Goal: Task Accomplishment & Management: Use online tool/utility

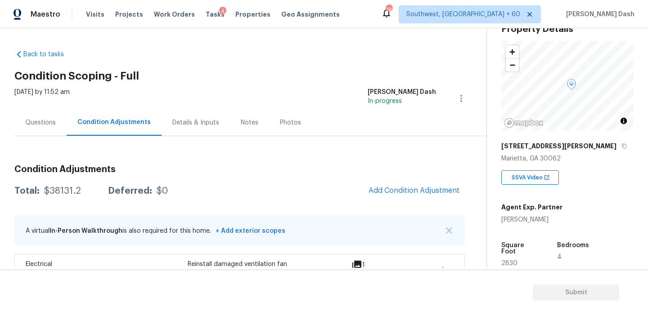
scroll to position [87, 0]
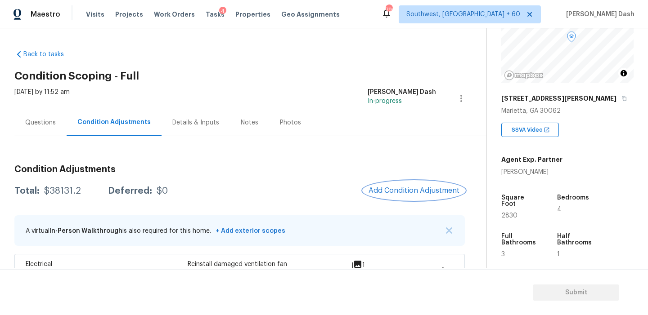
click at [404, 183] on button "Add Condition Adjustment" at bounding box center [414, 190] width 102 height 19
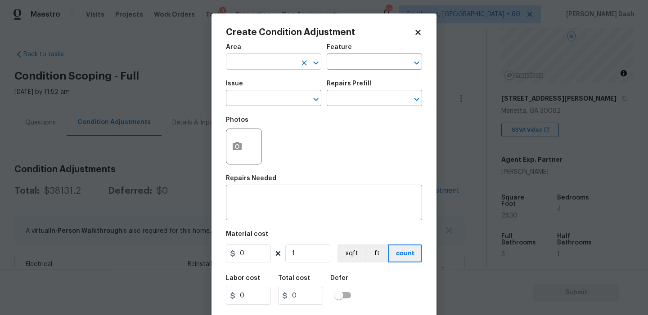
click at [261, 66] on input "text" at bounding box center [261, 63] width 70 height 14
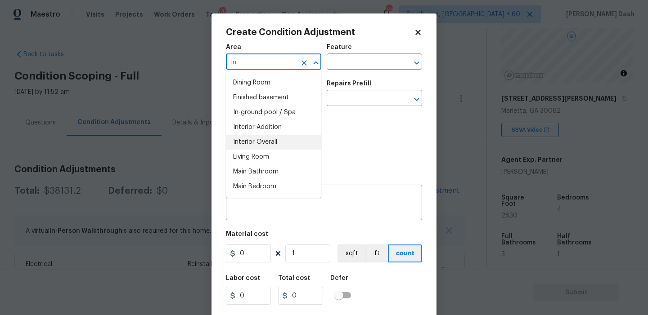
click at [248, 148] on li "Interior Overall" at bounding box center [273, 142] width 95 height 15
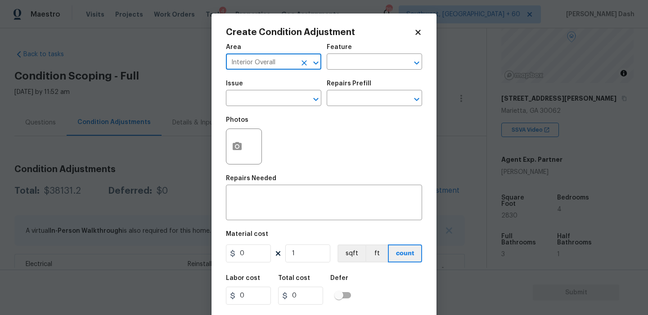
type input "Interior Overall"
click at [236, 140] on button "button" at bounding box center [237, 146] width 22 height 35
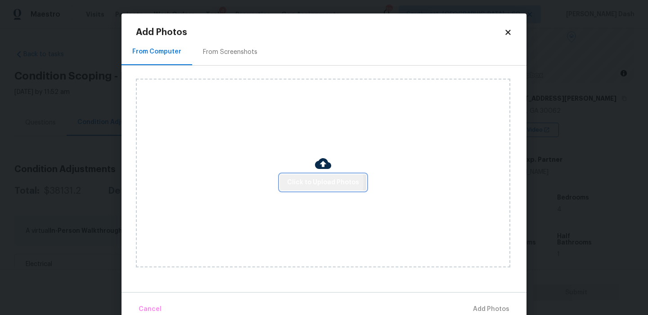
click at [311, 182] on span "Click to Upload Photos" at bounding box center [323, 182] width 72 height 11
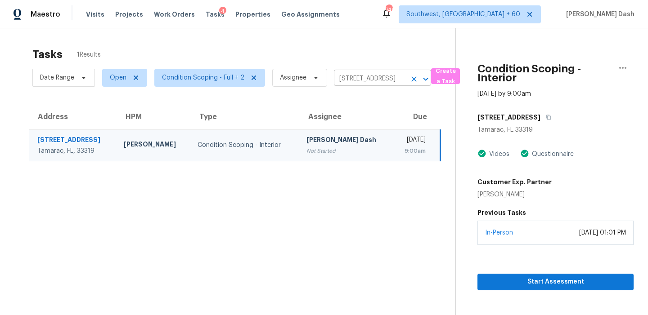
click at [416, 80] on icon "Clear" at bounding box center [413, 79] width 9 height 9
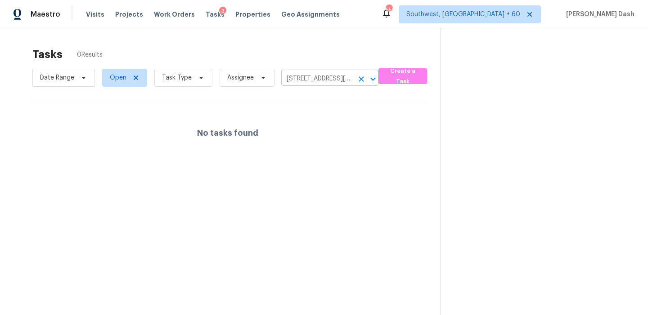
click at [357, 80] on icon "Clear" at bounding box center [361, 79] width 9 height 9
click at [92, 16] on div at bounding box center [324, 157] width 648 height 315
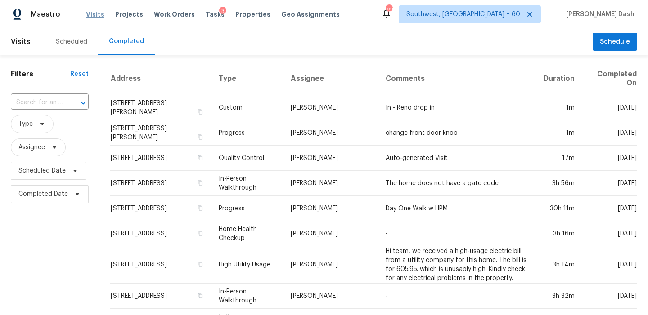
click at [92, 13] on span "Visits" at bounding box center [95, 14] width 18 height 9
click at [125, 40] on div "Completed" at bounding box center [126, 41] width 35 height 9
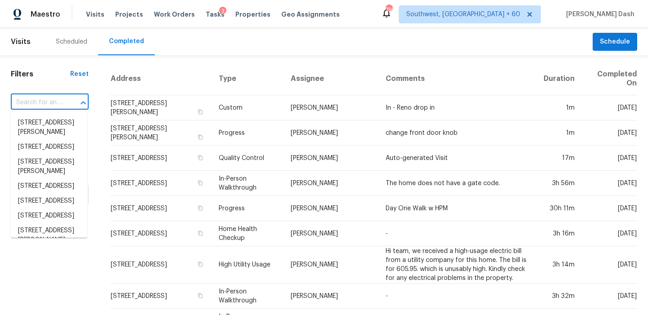
click at [61, 101] on input "text" at bounding box center [37, 103] width 53 height 14
paste input "20702 Dappled Ridge Way, Humble, TX 77338"
type input "20702 Dappled Ridge Way, Humble, TX 77338"
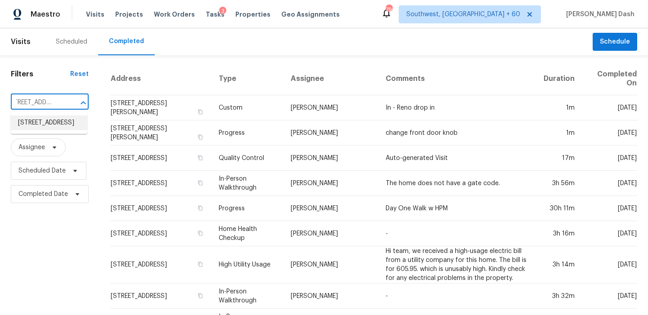
click at [54, 130] on li "20702 Dappled Ridge Way, Humble, TX 77338" at bounding box center [49, 123] width 76 height 15
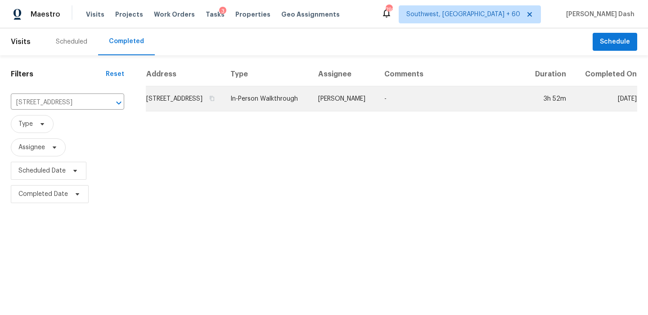
click at [430, 103] on td "-" at bounding box center [451, 98] width 148 height 25
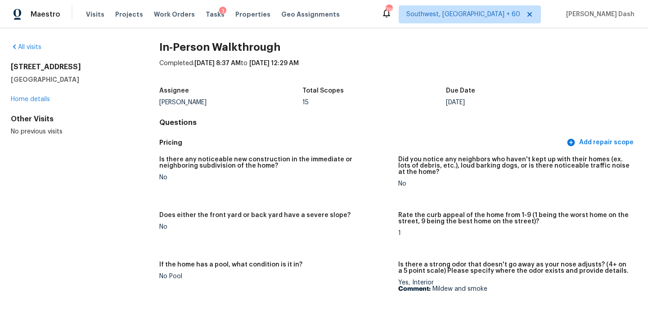
scroll to position [6, 0]
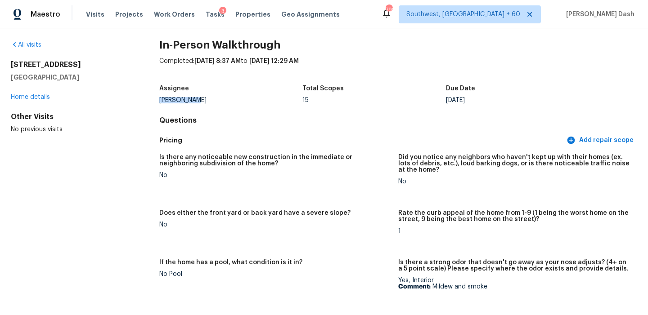
drag, startPoint x: 155, startPoint y: 101, endPoint x: 202, endPoint y: 101, distance: 47.2
drag, startPoint x: 301, startPoint y: 101, endPoint x: 321, endPoint y: 101, distance: 19.8
click at [321, 101] on div "Assignee Tyler Waltz Total Scopes 15 Due Date Tue, Oct 14" at bounding box center [398, 94] width 478 height 29
click at [321, 101] on div "15" at bounding box center [374, 100] width 144 height 6
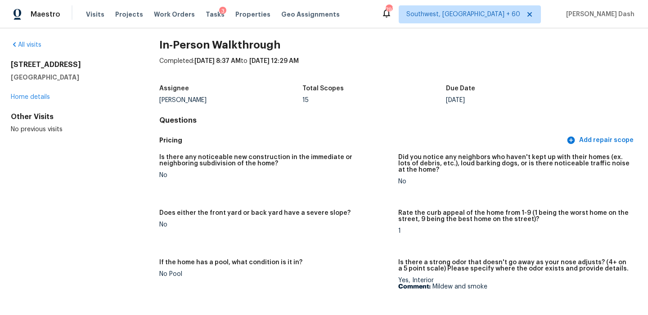
drag, startPoint x: 444, startPoint y: 100, endPoint x: 485, endPoint y: 100, distance: 40.5
click at [485, 100] on div "Assignee Tyler Waltz Total Scopes 15 Due Date Tue, Oct 14" at bounding box center [398, 94] width 478 height 29
click at [485, 100] on div "Tue, Oct 14" at bounding box center [518, 100] width 144 height 6
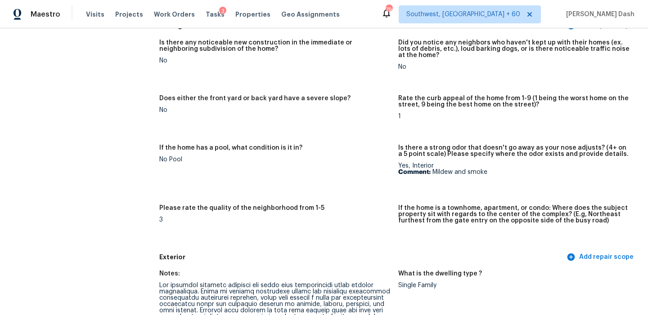
scroll to position [126, 0]
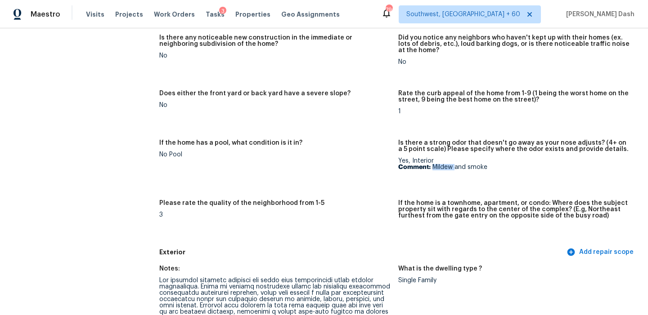
drag, startPoint x: 433, startPoint y: 168, endPoint x: 455, endPoint y: 167, distance: 21.6
click at [455, 167] on p "Comment: Mildew and smoke" at bounding box center [514, 167] width 232 height 6
drag, startPoint x: 433, startPoint y: 166, endPoint x: 453, endPoint y: 166, distance: 20.3
click at [453, 166] on p "Comment: Mildew and smoke" at bounding box center [514, 167] width 232 height 6
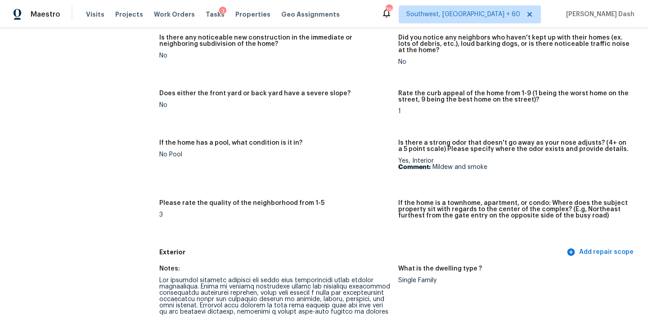
click at [453, 178] on figure "Is there a strong odor that doesn't go away as your nose adjusts? (4+ on a 5 po…" at bounding box center [517, 164] width 239 height 49
drag, startPoint x: 432, startPoint y: 169, endPoint x: 460, endPoint y: 168, distance: 27.9
click at [460, 168] on p "Comment: Mildew and smoke" at bounding box center [514, 167] width 232 height 6
drag, startPoint x: 469, startPoint y: 168, endPoint x: 487, endPoint y: 168, distance: 18.0
click at [487, 168] on p "Comment: Mildew and smoke" at bounding box center [514, 167] width 232 height 6
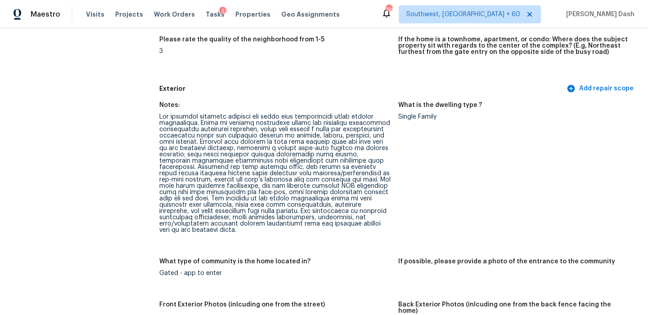
scroll to position [308, 0]
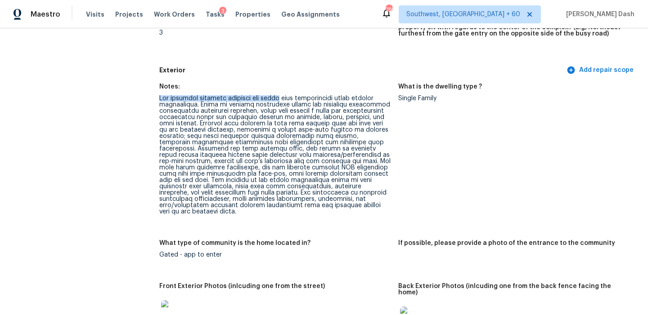
drag, startPoint x: 161, startPoint y: 98, endPoint x: 274, endPoint y: 97, distance: 113.4
click at [274, 97] on div at bounding box center [275, 155] width 232 height 120
click at [195, 103] on div at bounding box center [275, 155] width 232 height 120
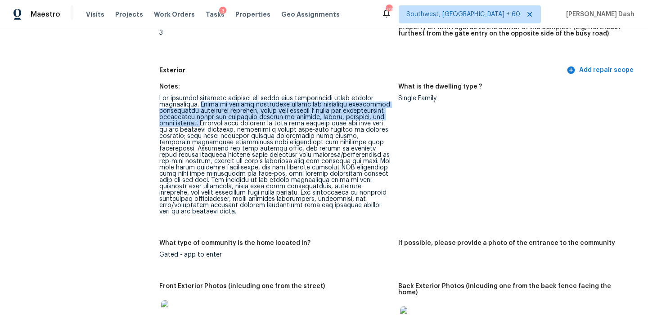
drag, startPoint x: 195, startPoint y: 103, endPoint x: 184, endPoint y: 122, distance: 21.6
click at [184, 122] on div at bounding box center [275, 155] width 232 height 120
copy div "There is visible separation around the perimeter indicating significant foundat…"
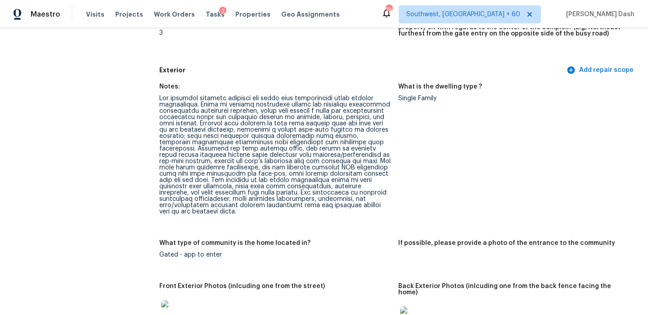
click at [185, 128] on div at bounding box center [275, 155] width 232 height 120
click at [185, 123] on div at bounding box center [275, 155] width 232 height 120
click at [339, 143] on div at bounding box center [275, 155] width 232 height 120
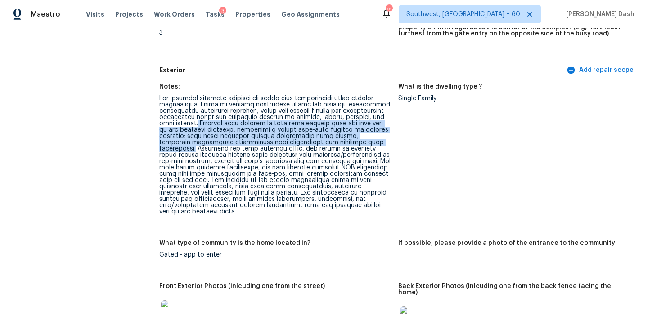
drag, startPoint x: 340, startPoint y: 143, endPoint x: 184, endPoint y: 122, distance: 157.5
click at [184, 122] on div at bounding box center [275, 155] width 232 height 120
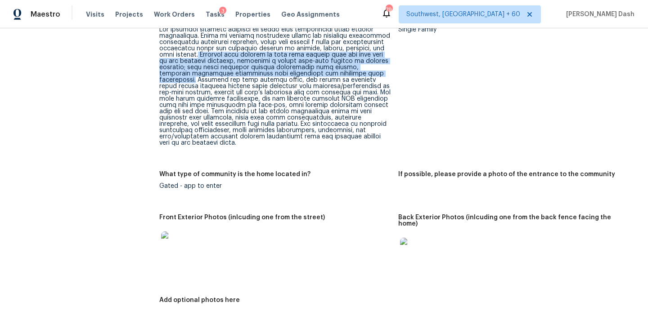
scroll to position [386, 0]
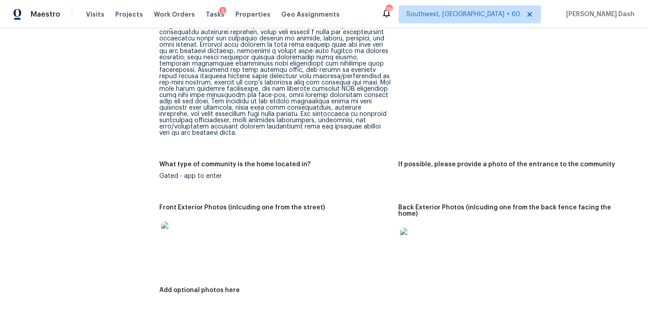
click at [342, 63] on div at bounding box center [275, 77] width 232 height 120
drag, startPoint x: 283, startPoint y: 83, endPoint x: 157, endPoint y: 83, distance: 125.5
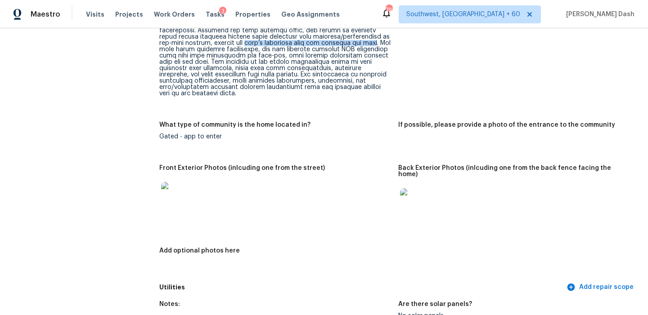
scroll to position [425, 0]
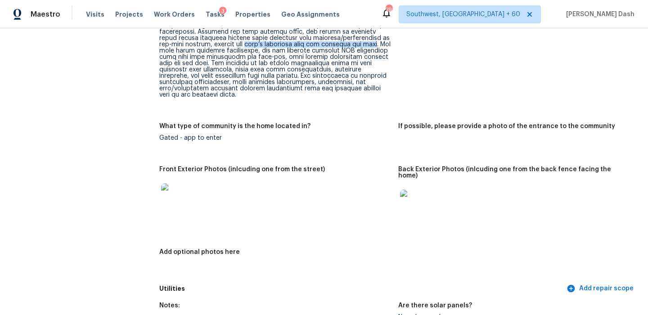
click at [409, 195] on img at bounding box center [414, 204] width 29 height 29
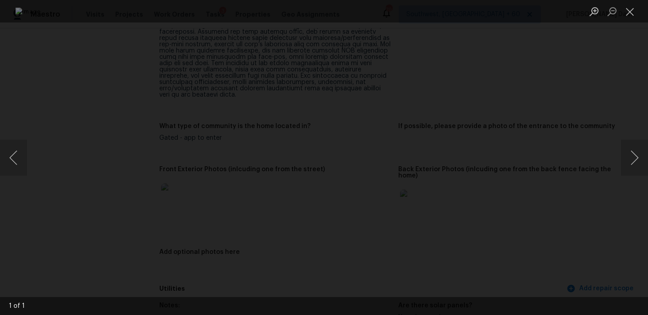
click at [563, 156] on div "Lightbox" at bounding box center [324, 157] width 648 height 315
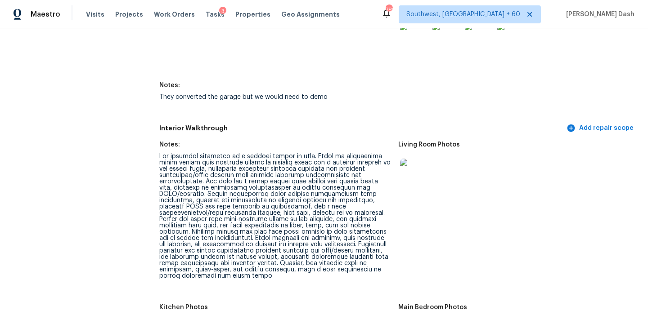
scroll to position [1126, 0]
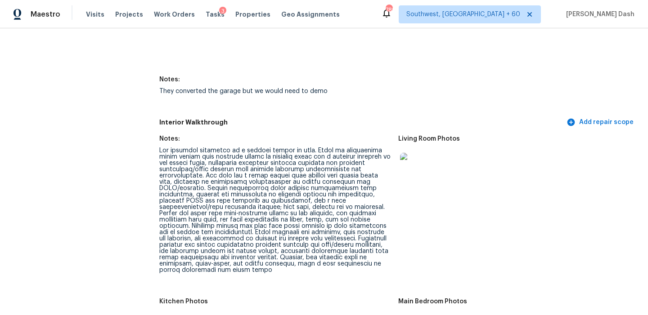
drag, startPoint x: 159, startPoint y: 86, endPoint x: 333, endPoint y: 85, distance: 174.1
click at [333, 88] on div "They converted the garage but we would need to demo" at bounding box center [275, 91] width 232 height 6
copy div "They converted the garage but we would need to demo"
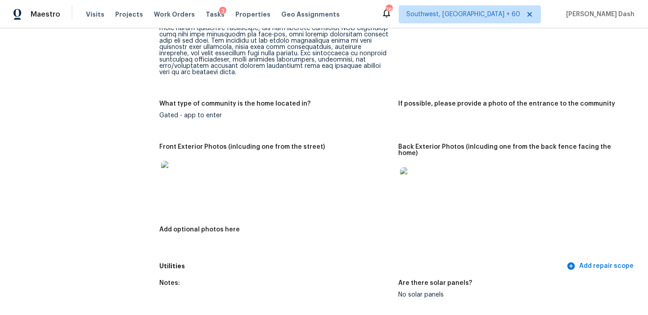
scroll to position [447, 0]
click at [175, 174] on img at bounding box center [175, 176] width 29 height 29
click at [409, 178] on img at bounding box center [414, 182] width 29 height 29
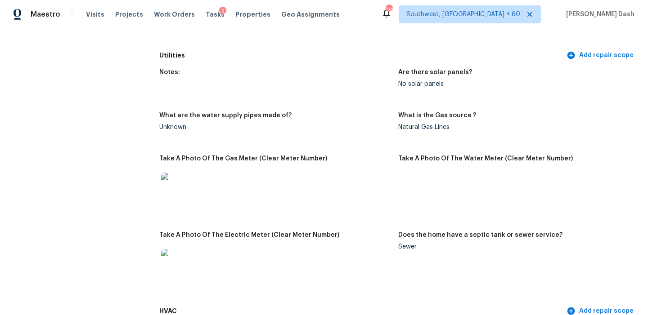
scroll to position [683, 0]
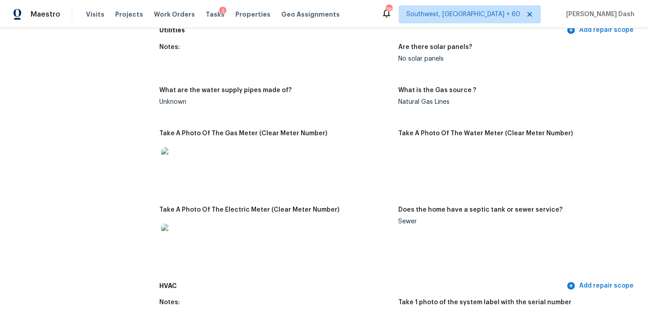
click at [180, 154] on img at bounding box center [175, 162] width 29 height 29
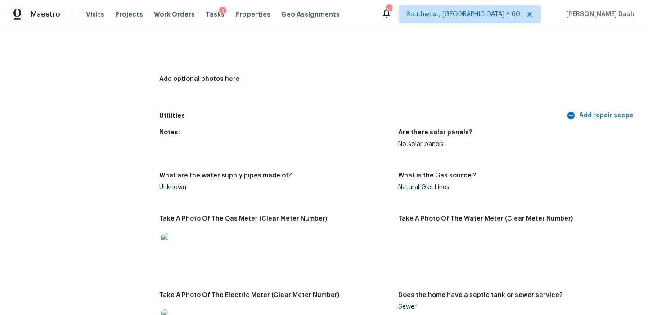
scroll to position [615, 0]
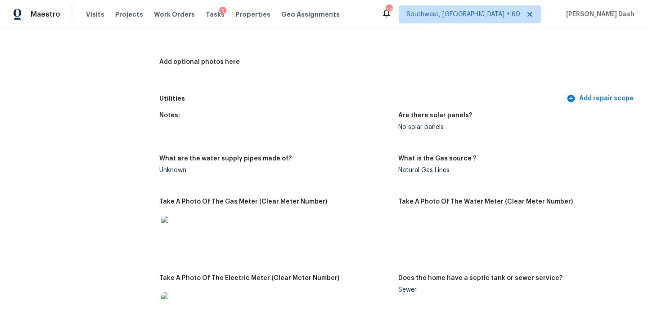
click at [397, 165] on figure "What are the water supply pipes made of? Unknown" at bounding box center [278, 172] width 239 height 32
drag, startPoint x: 397, startPoint y: 165, endPoint x: 454, endPoint y: 161, distance: 56.8
click at [454, 161] on div "Notes: Are there solar panels? No solar panels What are the water supply pipes …" at bounding box center [398, 226] width 478 height 239
click at [454, 167] on div "Natural Gas Lines" at bounding box center [514, 170] width 232 height 6
drag, startPoint x: 398, startPoint y: 166, endPoint x: 458, endPoint y: 165, distance: 59.8
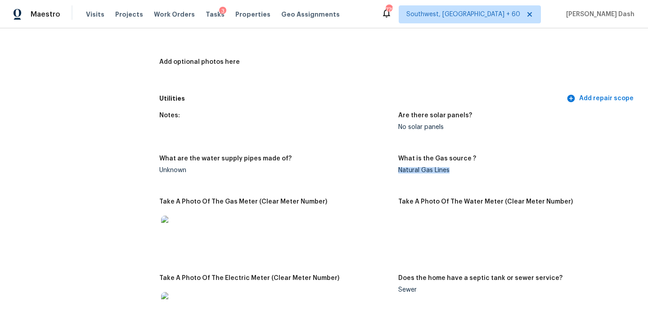
click at [458, 167] on div "Natural Gas Lines" at bounding box center [514, 170] width 232 height 6
click at [172, 228] on img at bounding box center [175, 230] width 29 height 29
click at [183, 233] on img at bounding box center [175, 230] width 29 height 29
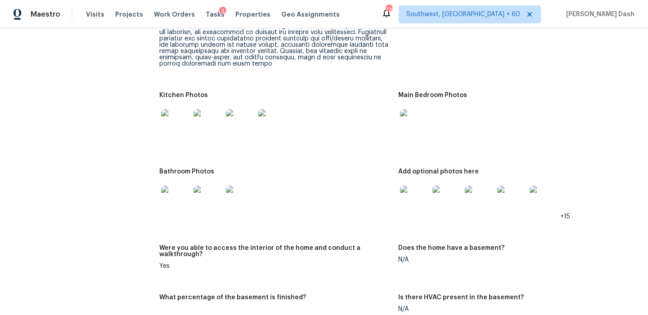
scroll to position [1351, 0]
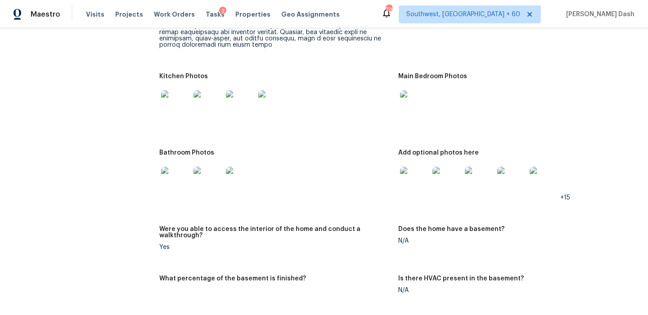
click at [181, 94] on img at bounding box center [175, 104] width 29 height 29
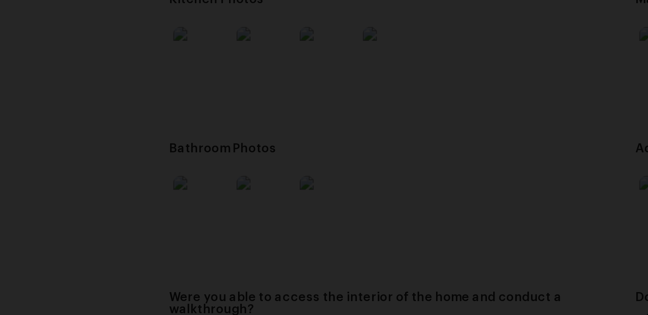
click at [212, 156] on img "Lightbox" at bounding box center [459, 158] width 1093 height 532
click at [186, 140] on img "Lightbox" at bounding box center [465, 148] width 1093 height 532
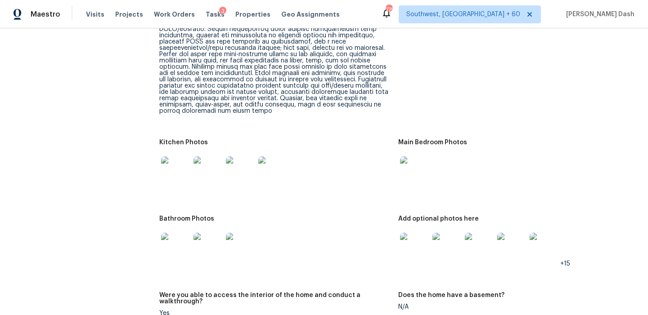
scroll to position [1831, 0]
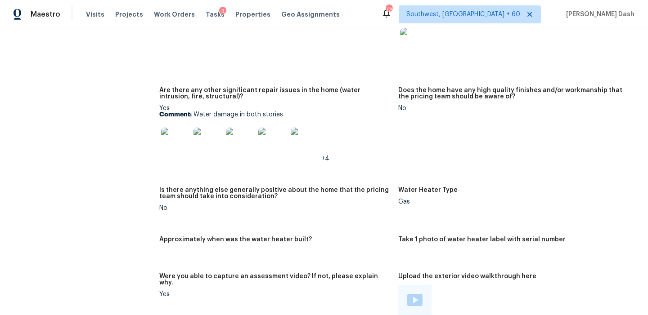
click at [428, 199] on div "Gas" at bounding box center [514, 202] width 232 height 6
drag, startPoint x: 397, startPoint y: 184, endPoint x: 410, endPoint y: 183, distance: 13.1
click at [413, 189] on figure "Water Heater Type Gas" at bounding box center [517, 206] width 239 height 39
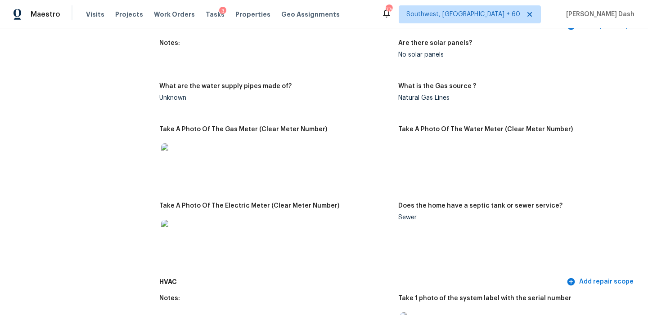
scroll to position [703, 0]
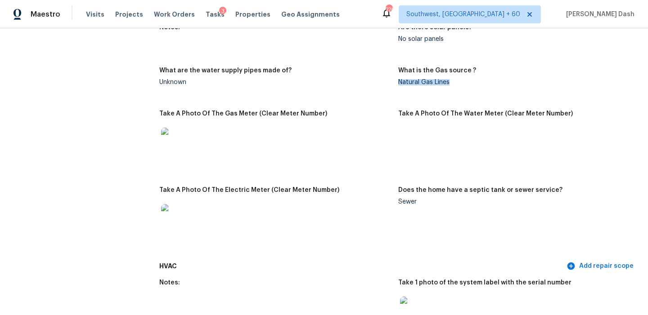
drag, startPoint x: 399, startPoint y: 76, endPoint x: 462, endPoint y: 78, distance: 63.5
click at [462, 79] on div "Natural Gas Lines" at bounding box center [514, 82] width 232 height 6
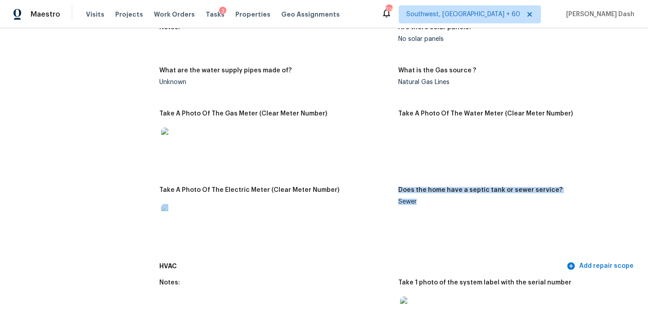
drag, startPoint x: 417, startPoint y: 194, endPoint x: 395, endPoint y: 197, distance: 21.4
click at [395, 197] on div "Notes: Are there solar panels? No solar panels What are the water supply pipes …" at bounding box center [398, 138] width 478 height 239
click at [398, 209] on figure "Does the home have a septic tank or sewer service? Sewer" at bounding box center [517, 220] width 239 height 66
drag, startPoint x: 464, startPoint y: 185, endPoint x: 511, endPoint y: 185, distance: 46.8
click at [510, 187] on h5 "Does the home have a septic tank or sewer service?" at bounding box center [480, 190] width 164 height 6
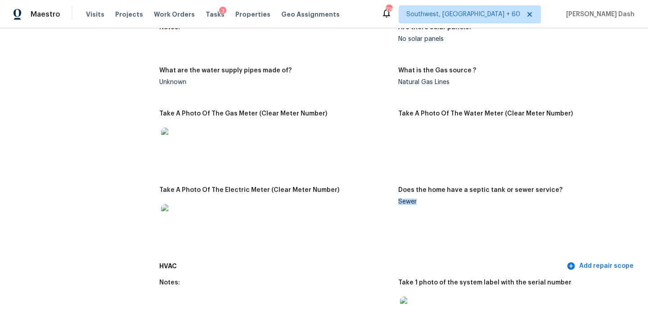
drag, startPoint x: 400, startPoint y: 195, endPoint x: 431, endPoint y: 195, distance: 31.0
click at [431, 199] on div "Sewer" at bounding box center [514, 202] width 232 height 6
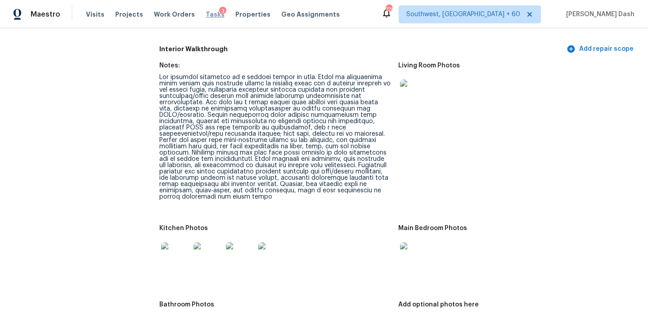
scroll to position [2079, 0]
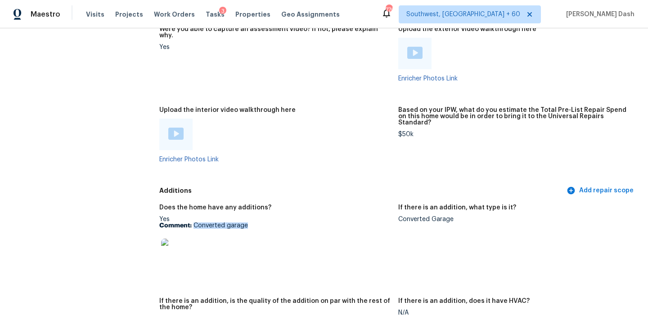
drag, startPoint x: 193, startPoint y: 208, endPoint x: 254, endPoint y: 208, distance: 61.2
click at [254, 223] on p "Comment: Converted garage" at bounding box center [275, 226] width 232 height 6
click at [301, 186] on h5 "Additions" at bounding box center [361, 190] width 405 height 9
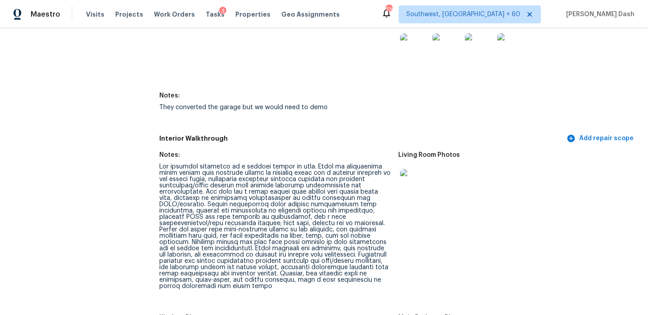
scroll to position [1091, 0]
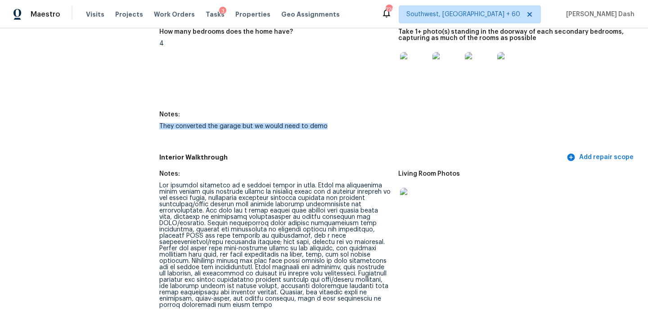
drag, startPoint x: 159, startPoint y: 121, endPoint x: 325, endPoint y: 117, distance: 165.6
click at [325, 123] on div "They converted the garage but we would need to demo" at bounding box center [275, 126] width 232 height 6
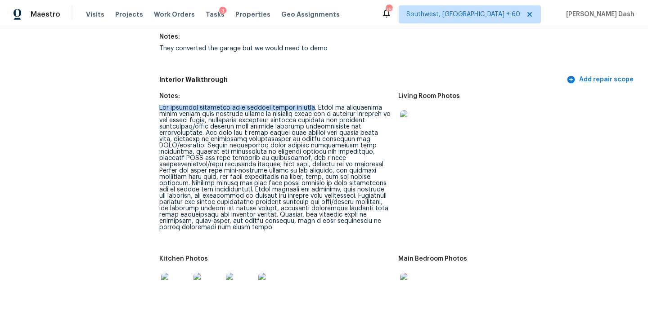
drag, startPoint x: 159, startPoint y: 100, endPoint x: 302, endPoint y: 100, distance: 143.1
click at [302, 105] on div at bounding box center [275, 168] width 232 height 126
drag, startPoint x: 158, startPoint y: 107, endPoint x: 357, endPoint y: 108, distance: 198.9
click at [197, 114] on div at bounding box center [275, 168] width 232 height 126
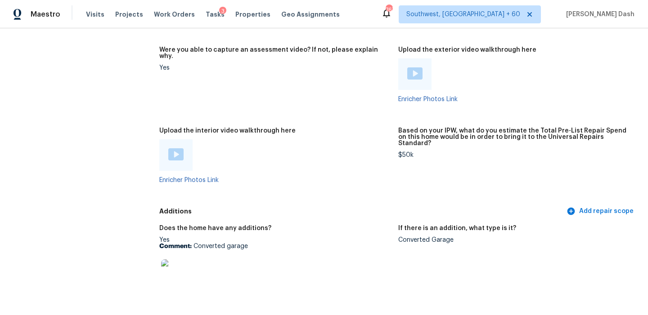
scroll to position [2054, 0]
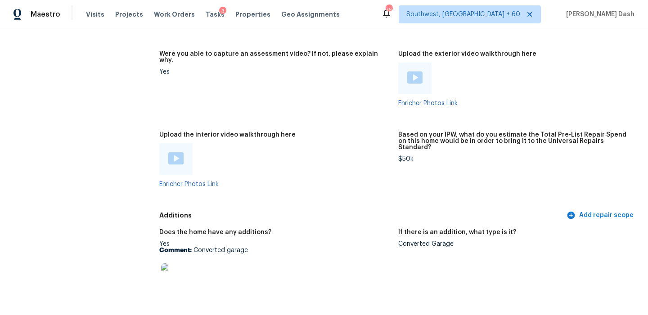
click at [171, 153] on img at bounding box center [175, 159] width 15 height 12
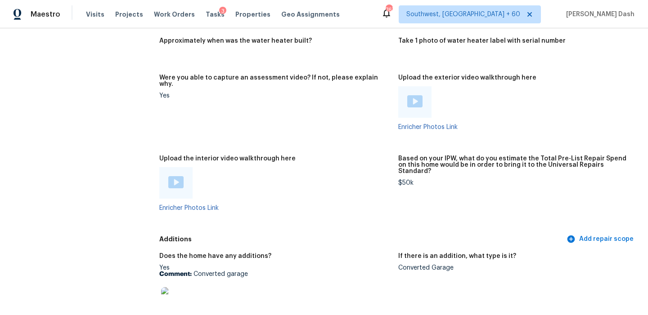
scroll to position [2017, 0]
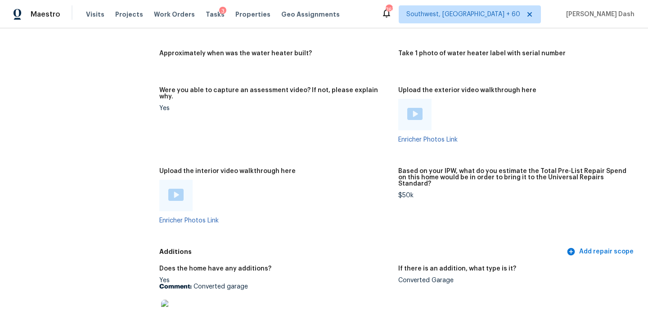
click at [416, 108] on img at bounding box center [414, 114] width 15 height 12
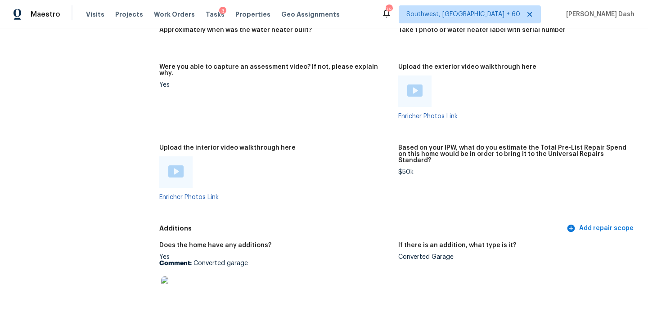
scroll to position [2042, 0]
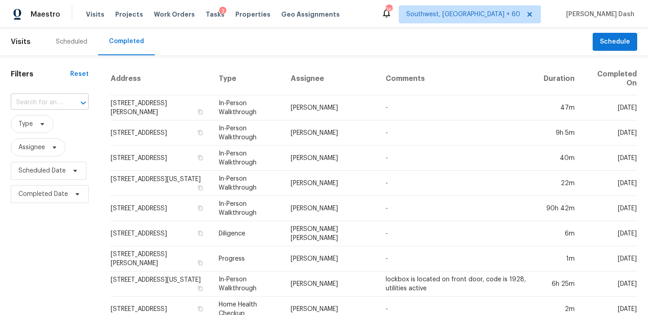
click at [44, 103] on input "text" at bounding box center [37, 103] width 53 height 14
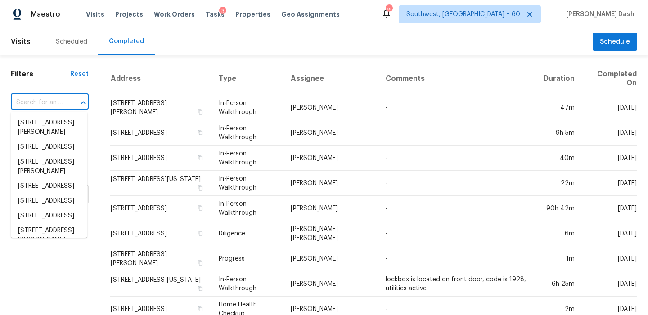
paste input "3293 Robinson Oaks Way NE, Marietta, GA 30062"
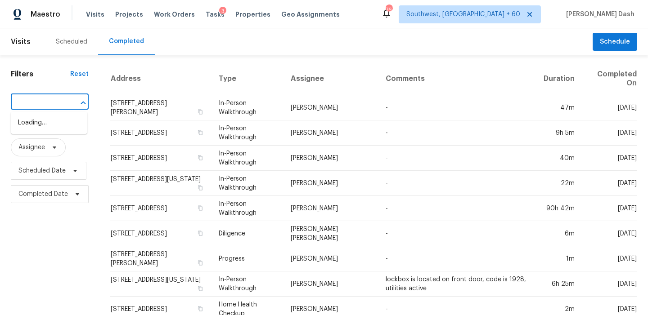
type input "3293 Robinson Oaks Way NE, Marietta, GA 30062"
click at [54, 136] on li "3293 Robinson Oaks Way NE, Marietta, GA 30062" at bounding box center [49, 128] width 76 height 24
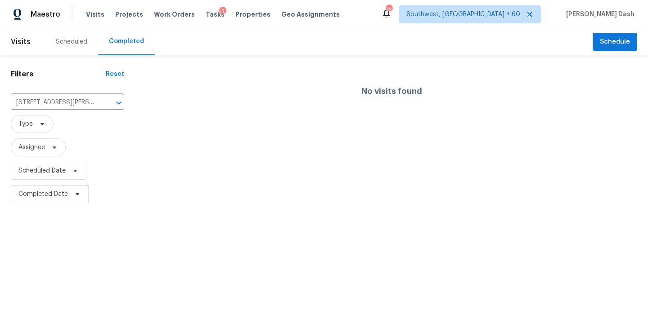
click at [339, 112] on div "No visits found" at bounding box center [391, 92] width 513 height 58
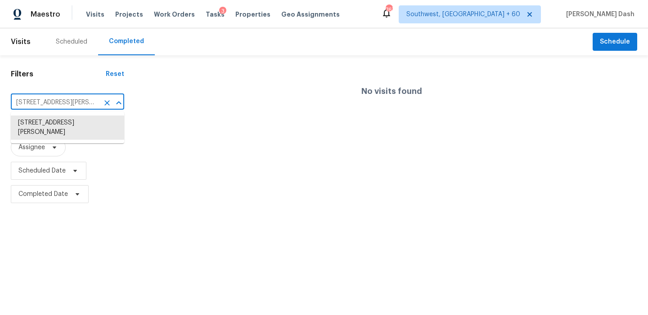
click at [52, 104] on input "3293 Robinson Oaks Way NE, Marietta, GA 30062" at bounding box center [55, 103] width 88 height 14
paste input "20702 Dappled Ridge Way, Humble, TX 77338"
type input "20702 Dappled Ridge Way, Humble, TX 77338"
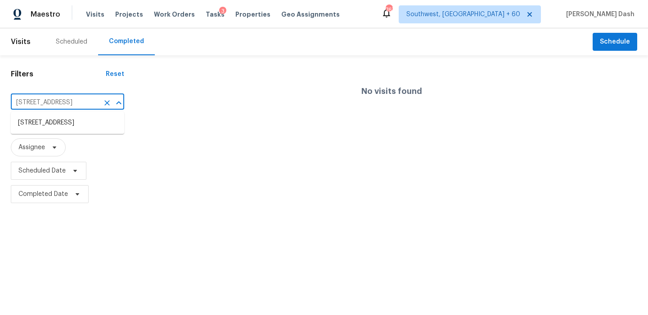
scroll to position [0, 51]
click at [45, 134] on ul "20702 Dappled Ridge Way, Humble, TX 77338" at bounding box center [67, 123] width 113 height 22
click at [49, 113] on ul "20702 Dappled Ridge Way, Humble, TX 77338" at bounding box center [67, 123] width 113 height 22
click at [49, 128] on li "20702 Dappled Ridge Way, Humble, TX 77338" at bounding box center [67, 123] width 113 height 15
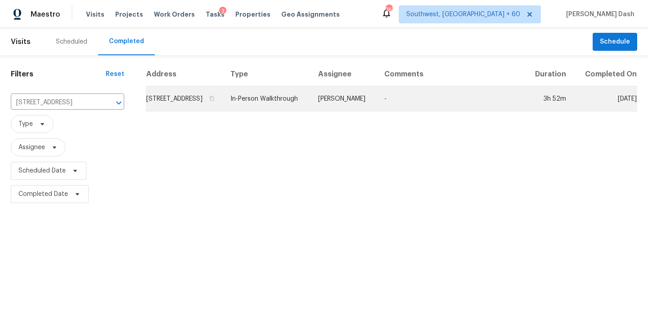
click at [311, 112] on td "In-Person Walkthrough" at bounding box center [267, 98] width 88 height 25
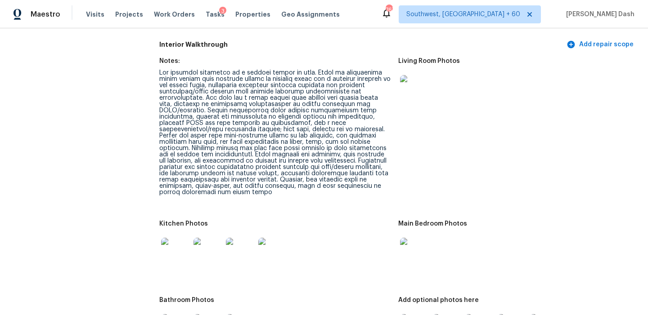
scroll to position [1212, 0]
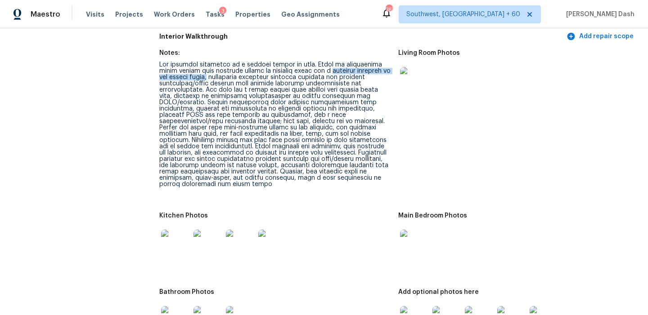
drag, startPoint x: 314, startPoint y: 65, endPoint x: 198, endPoint y: 72, distance: 115.4
click at [198, 72] on div at bounding box center [275, 125] width 232 height 126
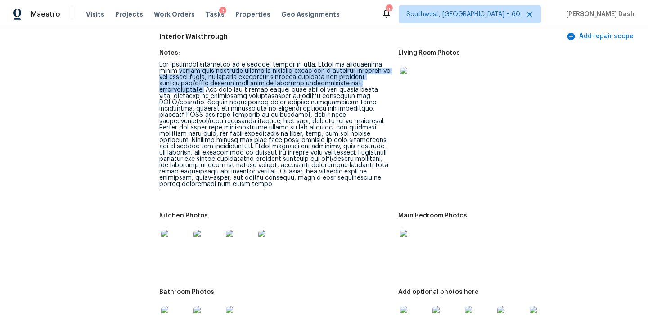
drag, startPoint x: 388, startPoint y: 76, endPoint x: 160, endPoint y: 64, distance: 228.0
click at [160, 64] on div at bounding box center [275, 125] width 232 height 126
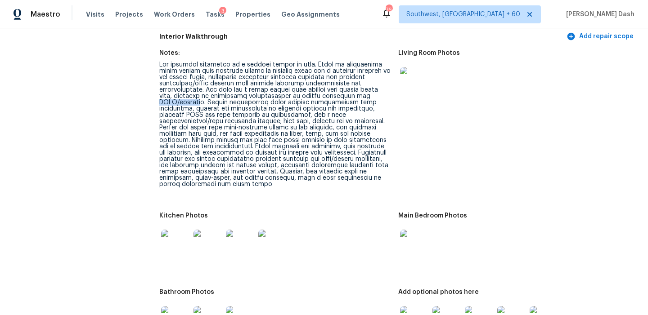
drag, startPoint x: 319, startPoint y: 92, endPoint x: 364, endPoint y: 92, distance: 44.1
click at [364, 92] on div at bounding box center [275, 125] width 232 height 126
click at [369, 91] on div at bounding box center [275, 125] width 232 height 126
click at [369, 92] on div at bounding box center [275, 125] width 232 height 126
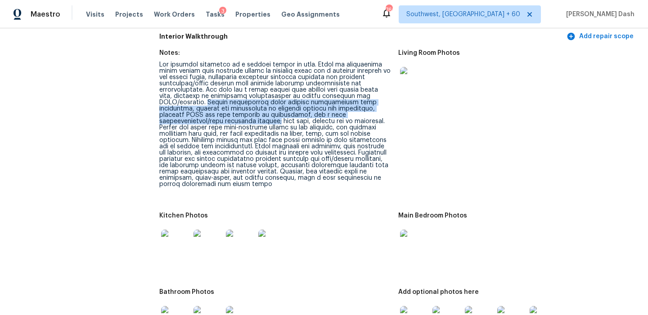
drag, startPoint x: 393, startPoint y: 106, endPoint x: 369, endPoint y: 88, distance: 29.5
click at [369, 88] on figure "Notes:" at bounding box center [278, 126] width 239 height 152
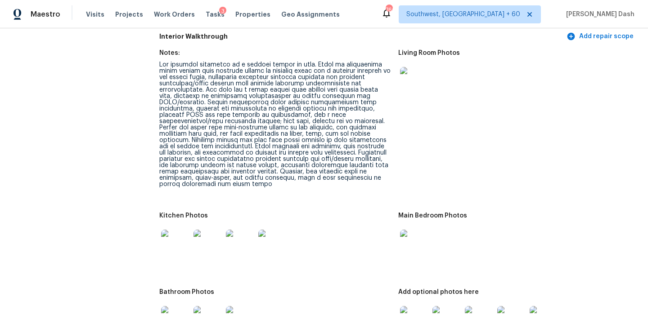
click at [262, 117] on div at bounding box center [275, 125] width 232 height 126
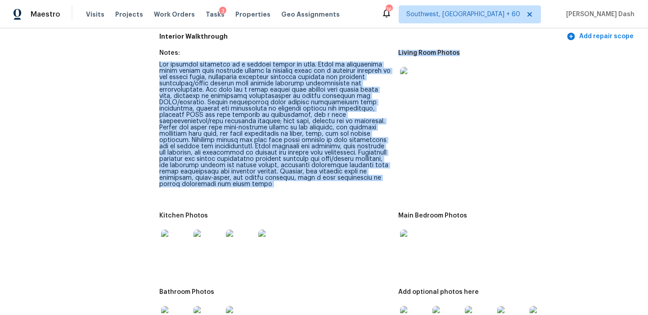
drag, startPoint x: 155, startPoint y: 59, endPoint x: 404, endPoint y: 166, distance: 271.5
click at [404, 166] on figure "Living Room Photos" at bounding box center [517, 126] width 239 height 152
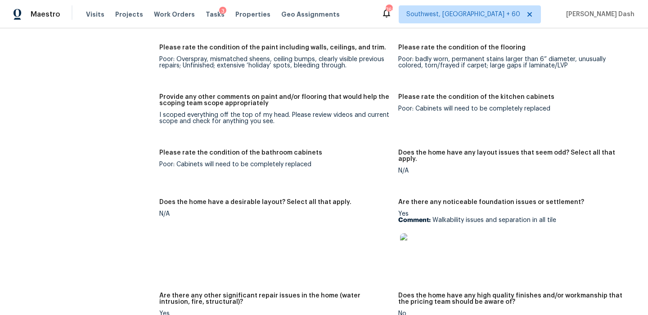
scroll to position [1635, 0]
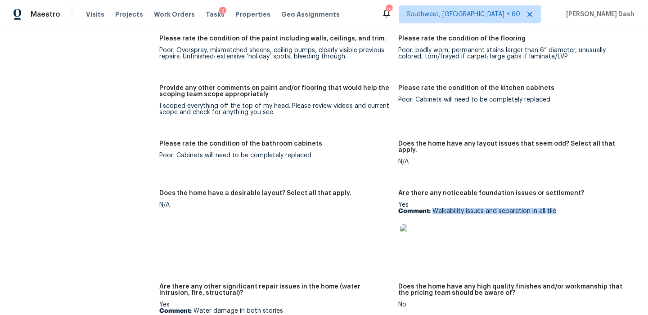
drag, startPoint x: 431, startPoint y: 193, endPoint x: 559, endPoint y: 193, distance: 127.8
click at [559, 208] on p "Comment: Walkability issues and separation in all tile" at bounding box center [514, 211] width 232 height 6
click at [419, 227] on img at bounding box center [414, 239] width 29 height 29
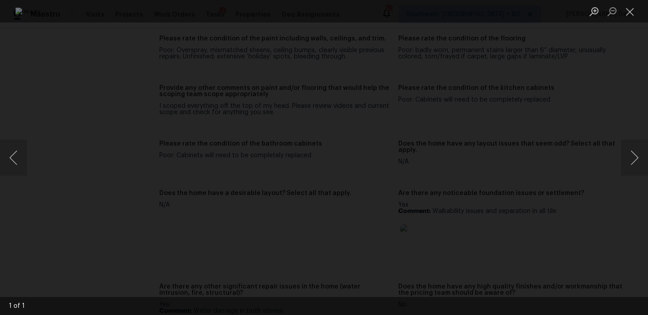
click at [606, 103] on div "Lightbox" at bounding box center [324, 157] width 648 height 315
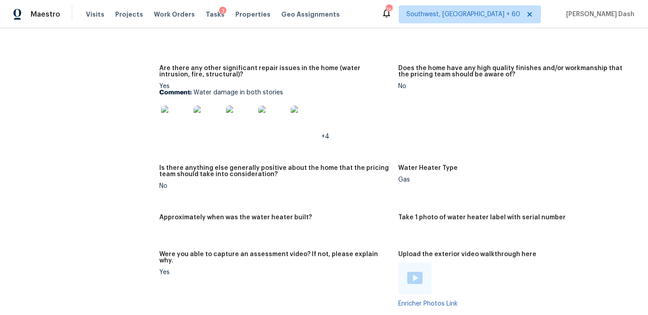
scroll to position [1828, 0]
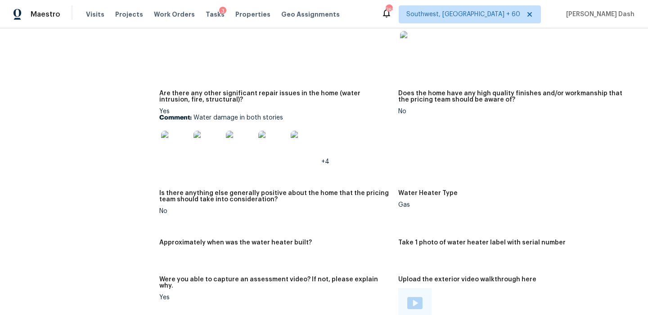
click at [179, 131] on img at bounding box center [175, 145] width 29 height 29
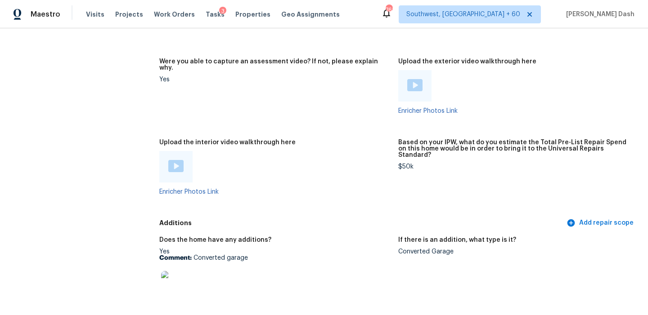
scroll to position [2064, 0]
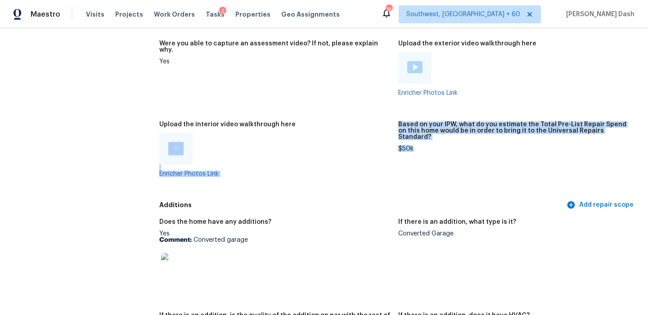
drag, startPoint x: 415, startPoint y: 122, endPoint x: 393, endPoint y: 126, distance: 22.3
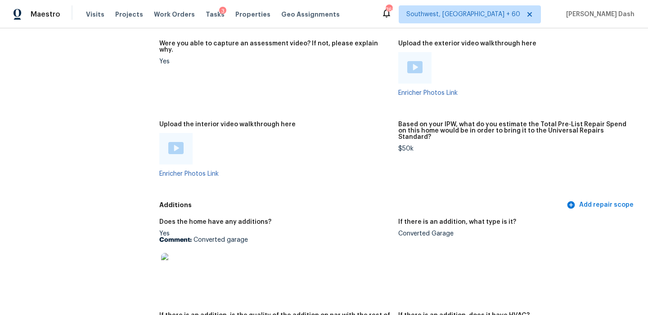
click at [407, 129] on figure "Based on your IPW, what do you estimate the Total Pre-List Repair Spend on this…" at bounding box center [517, 156] width 239 height 70
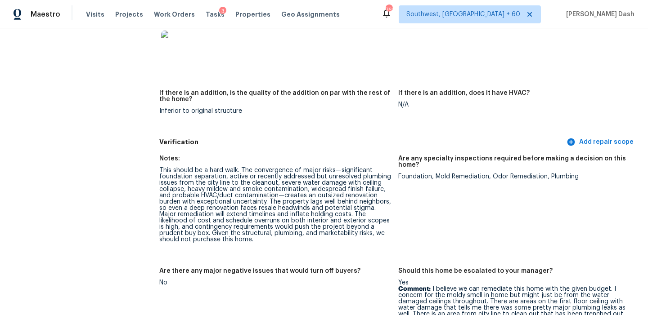
scroll to position [2285, 0]
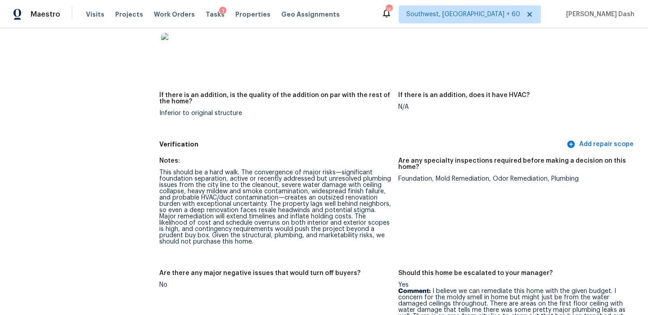
drag, startPoint x: 161, startPoint y: 153, endPoint x: 219, endPoint y: 153, distance: 58.0
click at [219, 170] on div "This should be a hard walk. The convergence of major risks—significant foundati…" at bounding box center [275, 208] width 232 height 76
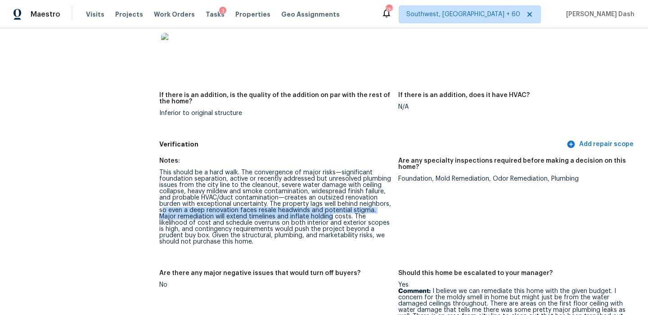
drag, startPoint x: 162, startPoint y: 195, endPoint x: 313, endPoint y: 197, distance: 151.2
click at [313, 197] on div "This should be a hard walk. The convergence of major risks—significant foundati…" at bounding box center [275, 208] width 232 height 76
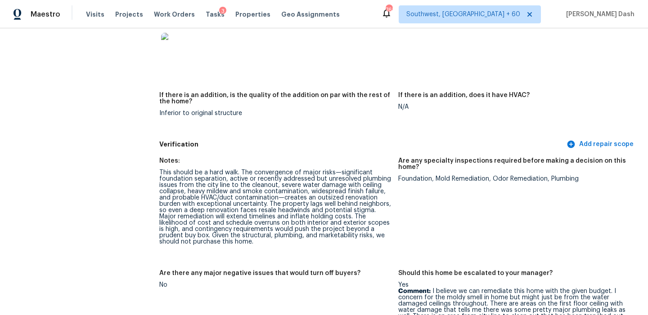
click at [338, 196] on div "This should be a hard walk. The convergence of major risks—significant foundati…" at bounding box center [275, 208] width 232 height 76
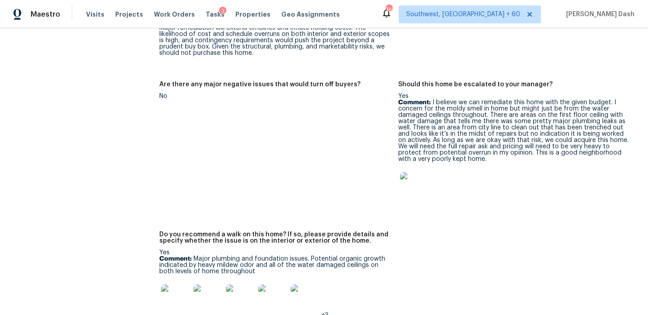
scroll to position [2470, 0]
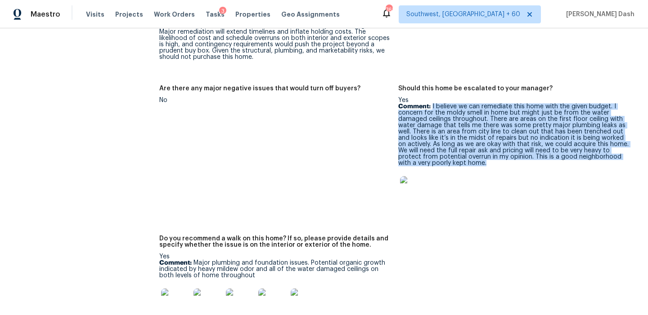
drag, startPoint x: 432, startPoint y: 88, endPoint x: 467, endPoint y: 154, distance: 75.1
click at [467, 154] on div "Yes Comment: I believe we can remediate this home with the given budget. I conc…" at bounding box center [514, 153] width 232 height 113
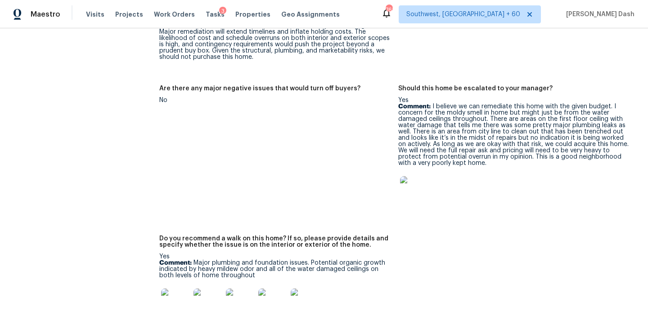
click at [437, 103] on p "Comment: I believe we can remediate this home with the given budget. I concern …" at bounding box center [514, 134] width 232 height 63
drag, startPoint x: 436, startPoint y: 132, endPoint x: 509, endPoint y: 131, distance: 72.9
click at [509, 131] on p "Comment: I believe we can remediate this home with the given budget. I concern …" at bounding box center [514, 134] width 232 height 63
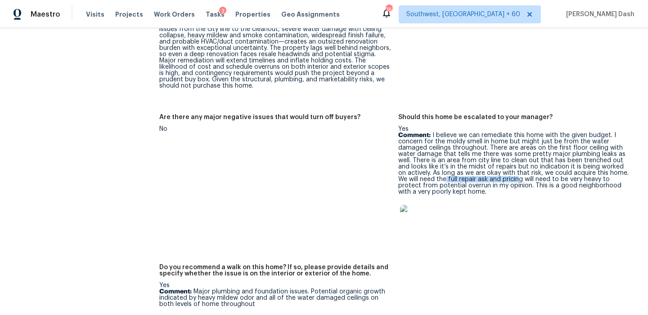
scroll to position [2427, 0]
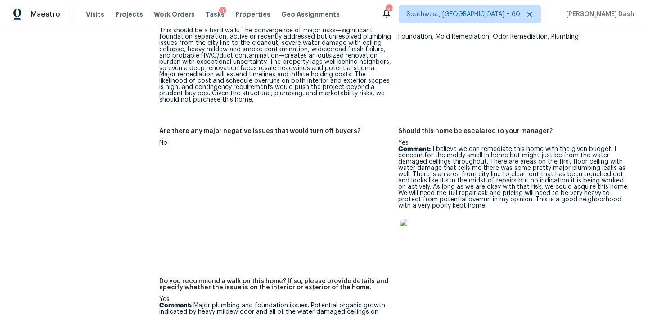
click at [443, 162] on p "Comment: I believe we can remediate this home with the given budget. I concern …" at bounding box center [514, 177] width 232 height 63
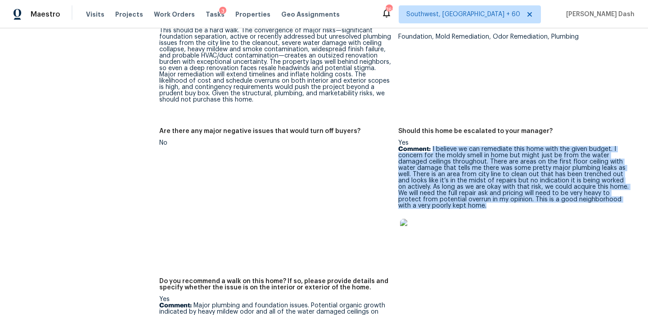
drag, startPoint x: 432, startPoint y: 132, endPoint x: 468, endPoint y: 187, distance: 65.5
click at [468, 187] on p "Comment: I believe we can remediate this home with the given budget. I concern …" at bounding box center [514, 177] width 232 height 63
copy p "I believe we can remediate this home with the given budget. I concern for the m…"
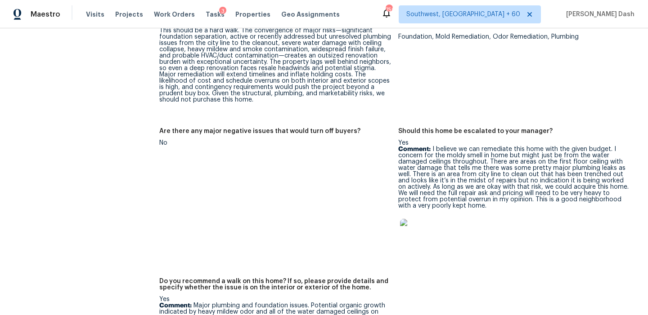
click at [496, 214] on div at bounding box center [514, 234] width 232 height 40
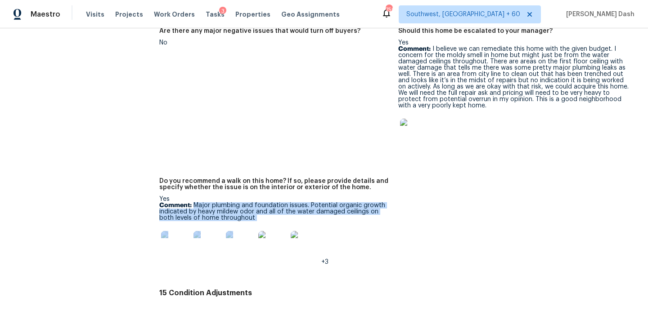
drag, startPoint x: 194, startPoint y: 188, endPoint x: 261, endPoint y: 214, distance: 71.9
click at [261, 214] on div "Yes Comment: Major plumbing and foundation issues. Potential organic growth ind…" at bounding box center [275, 230] width 232 height 69
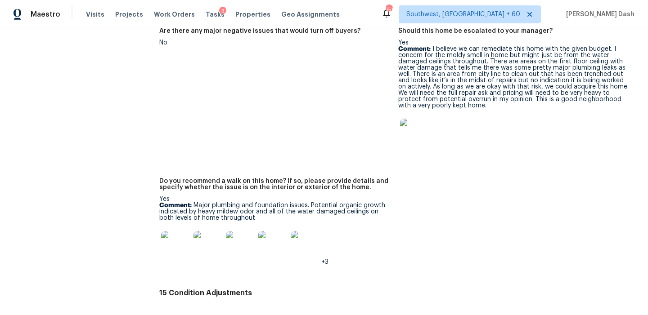
click at [258, 207] on div "Yes Comment: Major plumbing and foundation issues. Potential organic growth ind…" at bounding box center [275, 230] width 232 height 69
drag, startPoint x: 192, startPoint y: 189, endPoint x: 238, endPoint y: 202, distance: 47.7
click at [238, 202] on p "Comment: Major plumbing and foundation issues. Potential organic growth indicat…" at bounding box center [275, 211] width 232 height 19
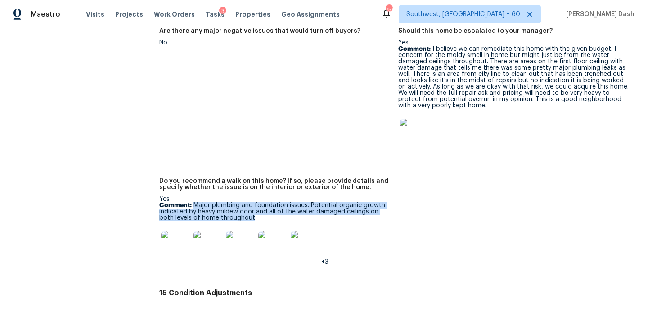
drag, startPoint x: 193, startPoint y: 185, endPoint x: 243, endPoint y: 201, distance: 52.4
click at [243, 202] on p "Comment: Major plumbing and foundation issues. Potential organic growth indicat…" at bounding box center [275, 211] width 232 height 19
copy p "Major plumbing and foundation issues. Potential organic growth indicated by hea…"
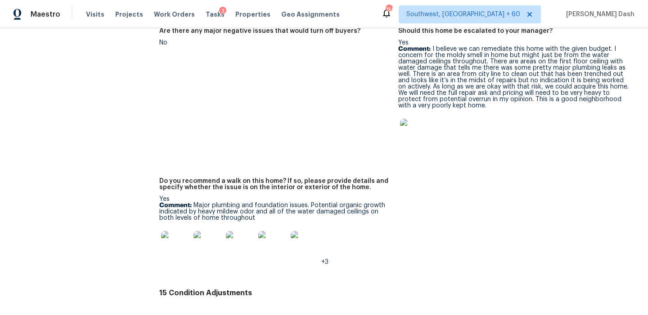
click at [445, 53] on p "Comment: I believe we can remediate this home with the given budget. I concern …" at bounding box center [514, 77] width 232 height 63
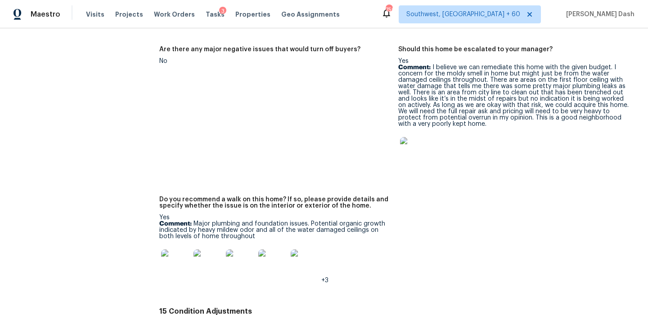
scroll to position [2502, 0]
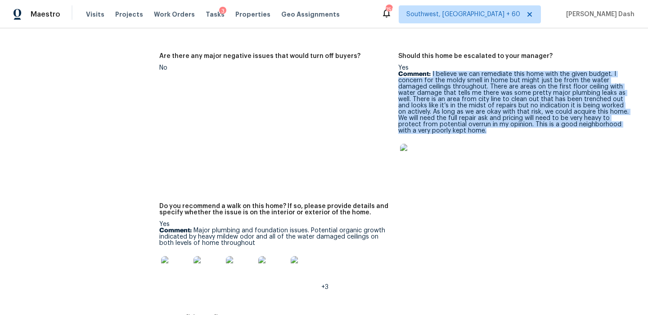
drag, startPoint x: 432, startPoint y: 56, endPoint x: 454, endPoint y: 115, distance: 63.1
click at [454, 115] on p "Comment: I believe we can remediate this home with the given budget. I concern …" at bounding box center [514, 102] width 232 height 63
copy p "I believe we can remediate this home with the given budget. I concern for the m…"
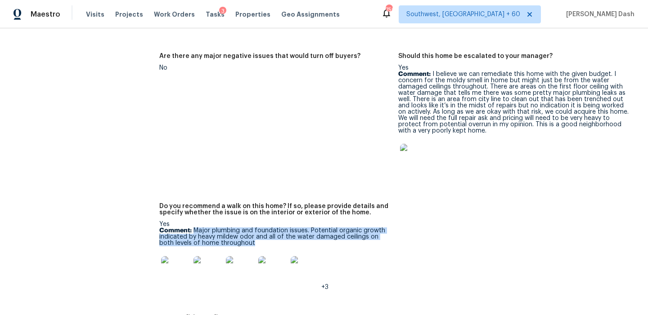
drag, startPoint x: 193, startPoint y: 211, endPoint x: 252, endPoint y: 227, distance: 61.4
click at [252, 228] on p "Comment: Major plumbing and foundation issues. Potential organic growth indicat…" at bounding box center [275, 237] width 232 height 19
copy p "Major plumbing and foundation issues. Potential organic growth indicated by hea…"
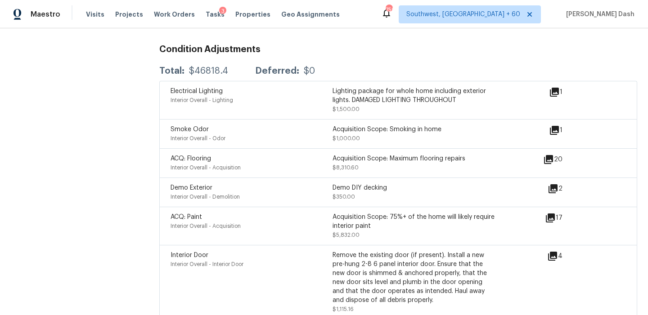
scroll to position [2801, 0]
click at [553, 184] on icon at bounding box center [553, 189] width 11 height 11
click at [557, 89] on icon at bounding box center [554, 93] width 9 height 9
drag, startPoint x: 341, startPoint y: 120, endPoint x: 255, endPoint y: 153, distance: 91.4
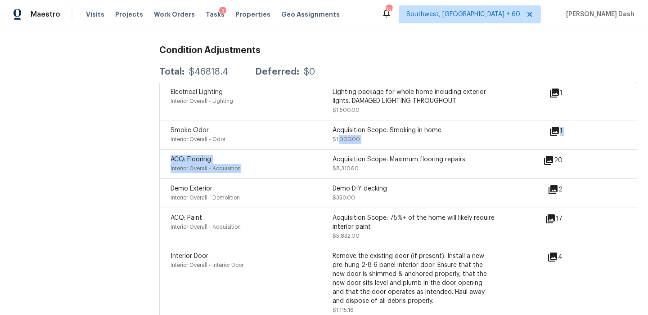
click at [255, 164] on div "Interior Overall - Acquisition" at bounding box center [252, 168] width 162 height 9
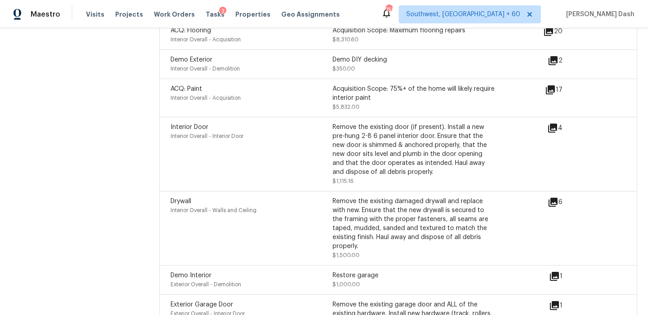
click at [554, 124] on icon at bounding box center [552, 128] width 9 height 9
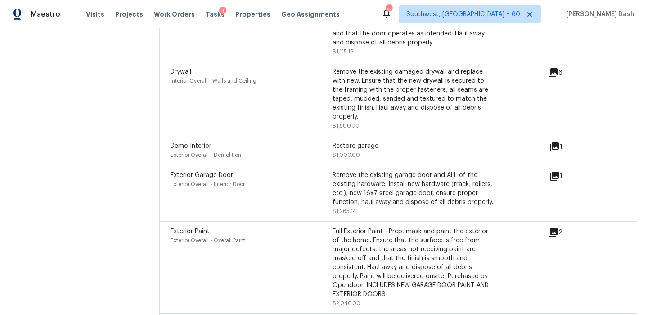
click at [553, 67] on div "6" at bounding box center [570, 98] width 44 height 63
click at [553, 68] on icon at bounding box center [552, 72] width 9 height 9
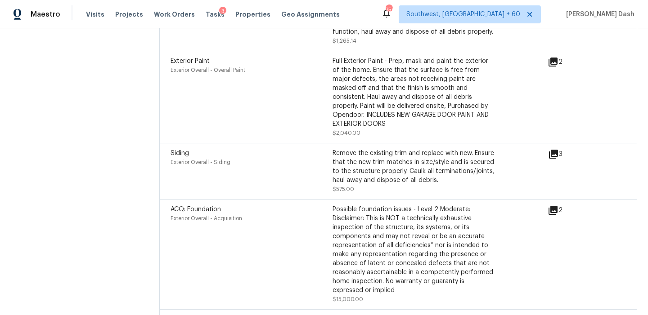
click at [555, 206] on icon at bounding box center [552, 210] width 9 height 9
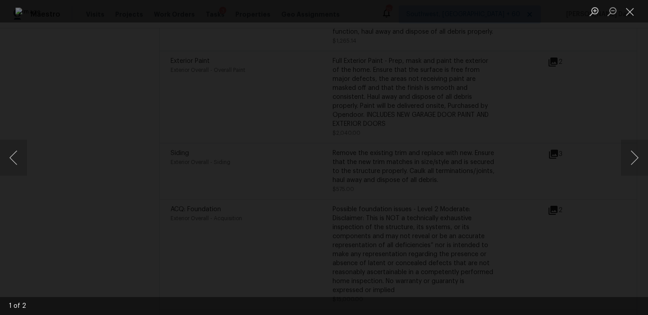
click at [4, 123] on div "Lightbox" at bounding box center [324, 157] width 648 height 315
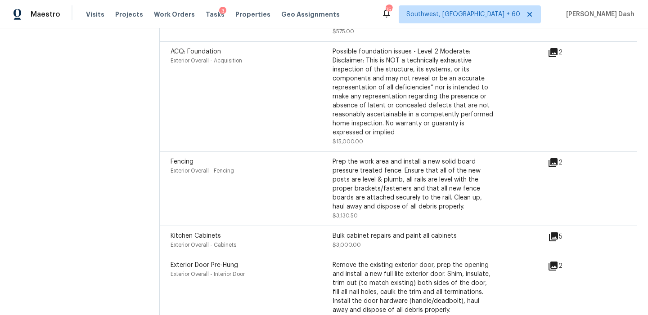
scroll to position [3392, 0]
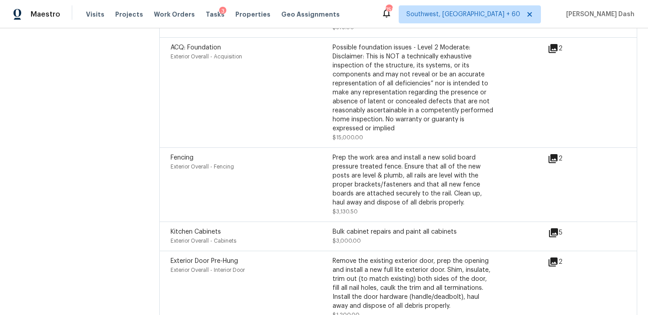
click at [555, 229] on icon at bounding box center [553, 233] width 9 height 9
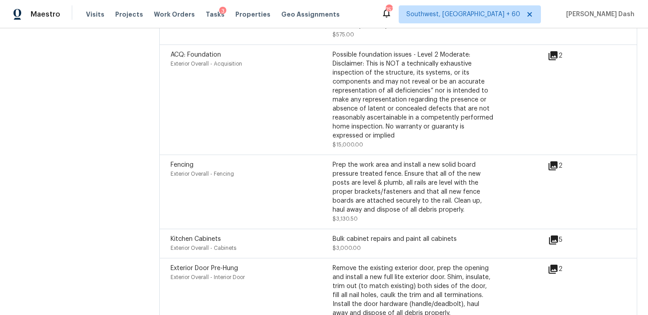
scroll to position [3384, 0]
click at [554, 236] on icon at bounding box center [553, 240] width 9 height 9
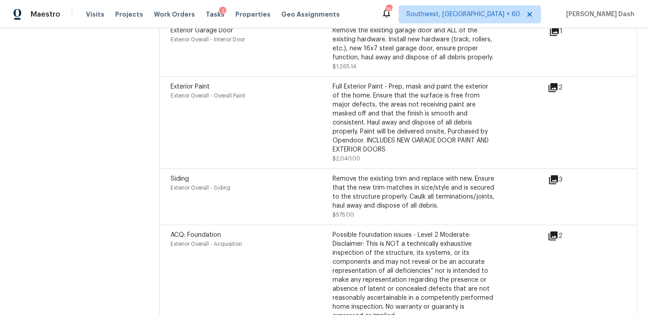
scroll to position [3138, 0]
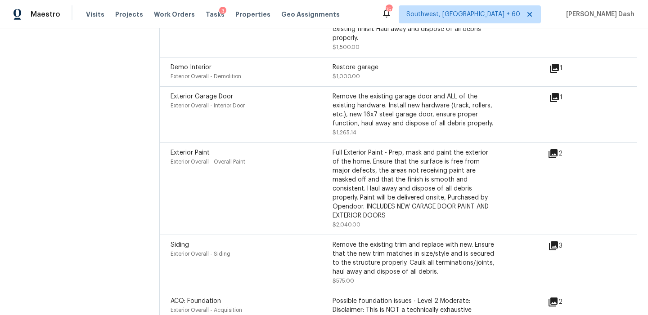
click at [553, 242] on icon at bounding box center [553, 246] width 9 height 9
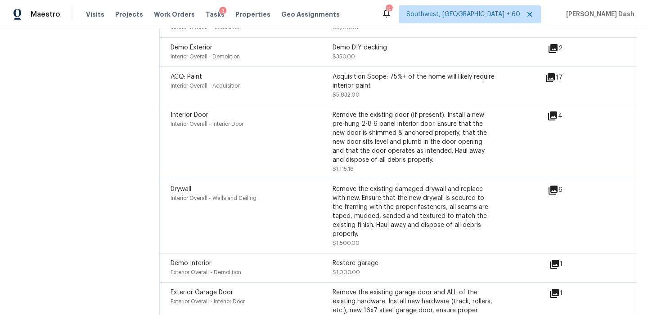
scroll to position [3003, 0]
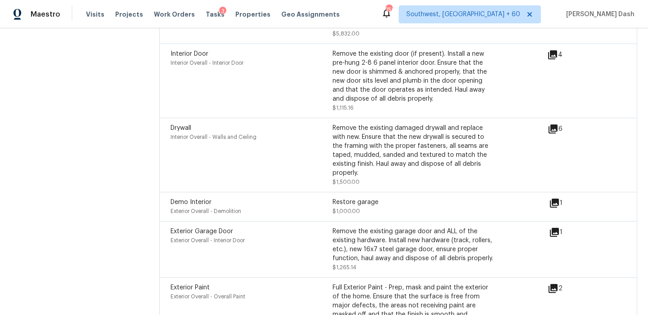
click at [553, 199] on icon at bounding box center [554, 203] width 9 height 9
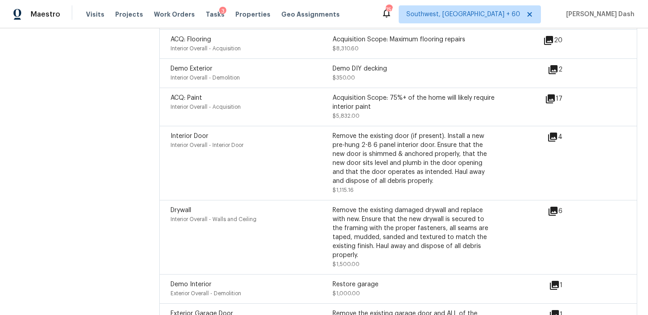
scroll to position [2913, 0]
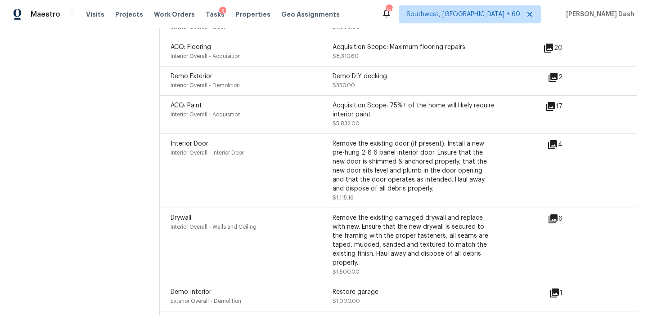
click at [555, 139] on icon at bounding box center [552, 144] width 11 height 11
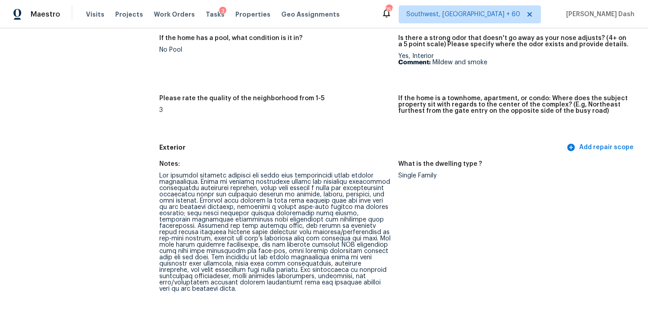
scroll to position [0, 0]
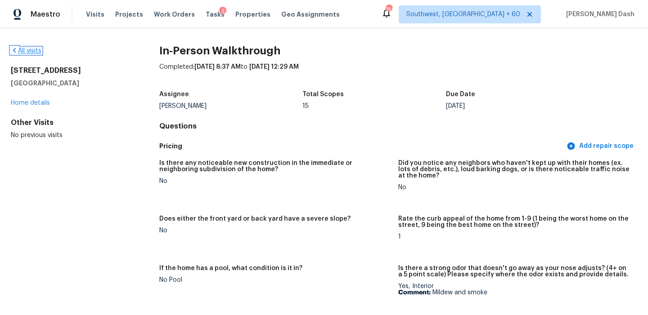
click at [31, 54] on link "All visits" at bounding box center [26, 51] width 31 height 6
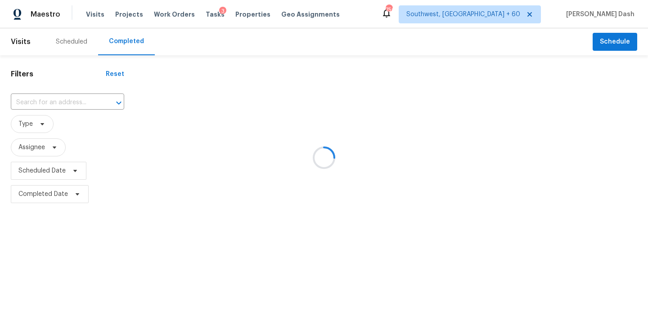
click at [70, 96] on div at bounding box center [324, 157] width 648 height 315
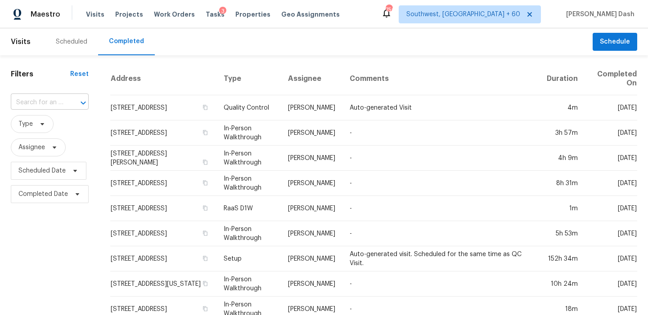
click at [48, 104] on input "text" at bounding box center [37, 103] width 53 height 14
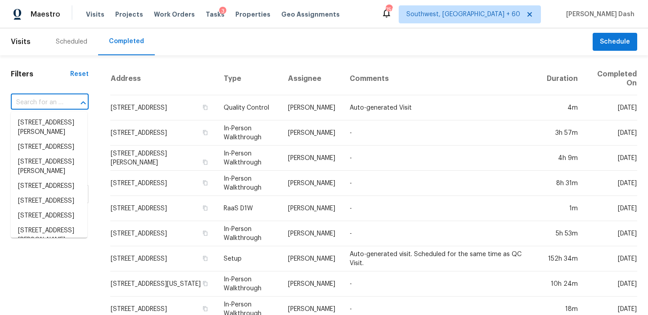
paste input "5916 Woodland Point Pl, Tamarac, FL 33319"
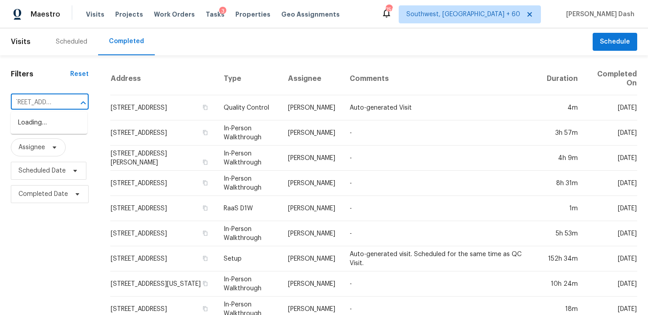
type input "5916 Woodland Point Pl, Tamarac, FL 33319"
click at [51, 126] on li "5916 Woodland Point Pl, Tamarac, FL 33319" at bounding box center [49, 123] width 76 height 15
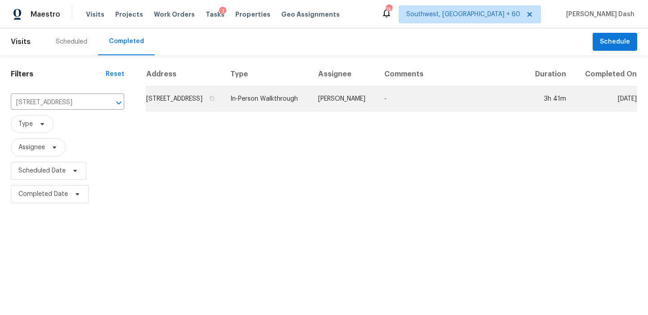
click at [292, 105] on td "In-Person Walkthrough" at bounding box center [267, 98] width 88 height 25
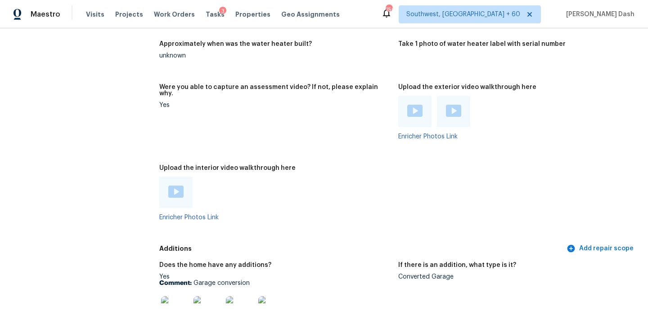
scroll to position [1862, 0]
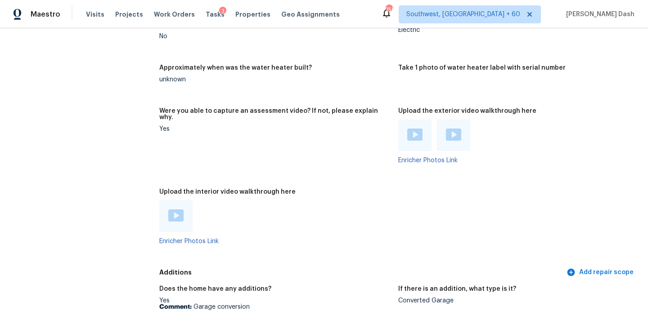
click at [171, 210] on img at bounding box center [175, 216] width 15 height 12
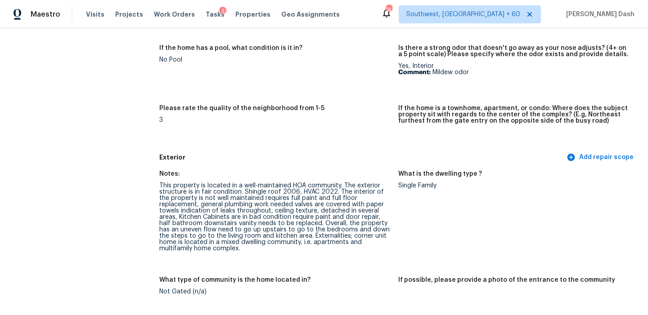
scroll to position [275, 0]
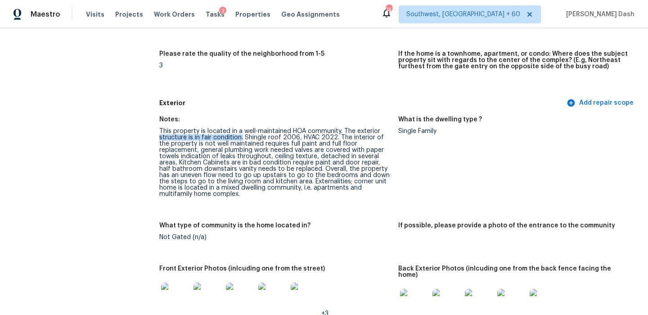
drag, startPoint x: 242, startPoint y: 138, endPoint x: 152, endPoint y: 138, distance: 90.0
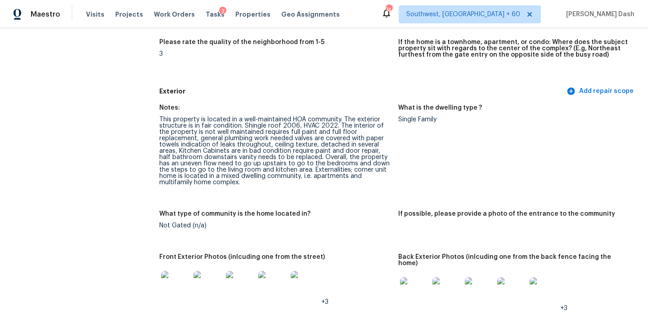
scroll to position [276, 0]
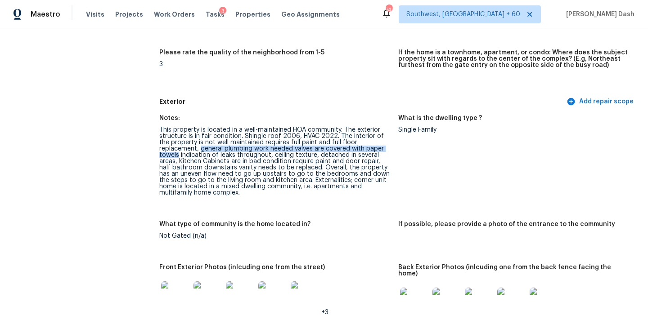
drag, startPoint x: 364, startPoint y: 147, endPoint x: 161, endPoint y: 150, distance: 203.8
click at [161, 150] on div "This property is located in a well-maintained HOA community. The exterior struc…" at bounding box center [275, 161] width 232 height 69
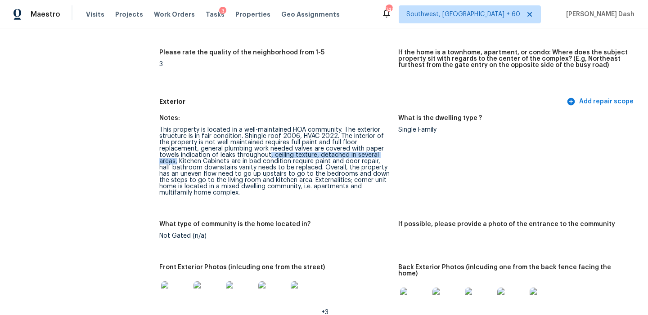
drag, startPoint x: 373, startPoint y: 155, endPoint x: 248, endPoint y: 153, distance: 125.5
click at [248, 153] on div "This property is located in a well-maintained HOA community. The exterior struc…" at bounding box center [275, 161] width 232 height 69
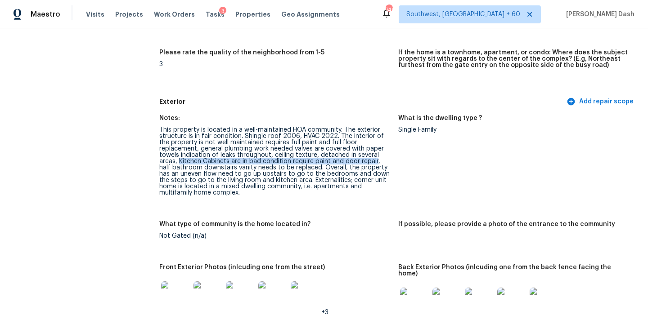
drag, startPoint x: 159, startPoint y: 162, endPoint x: 356, endPoint y: 162, distance: 196.6
click at [356, 162] on div "This property is located in a well-maintained HOA community. The exterior struc…" at bounding box center [275, 161] width 232 height 69
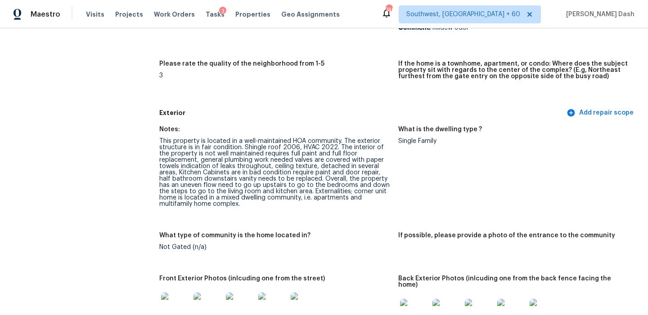
scroll to position [264, 0]
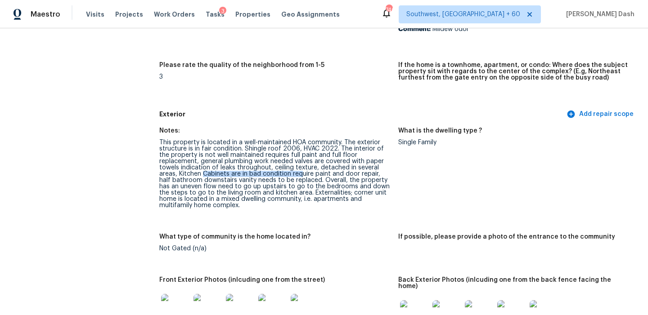
drag, startPoint x: 184, startPoint y: 175, endPoint x: 282, endPoint y: 175, distance: 97.6
click at [282, 175] on div "This property is located in a well-maintained HOA community. The exterior struc…" at bounding box center [275, 173] width 232 height 69
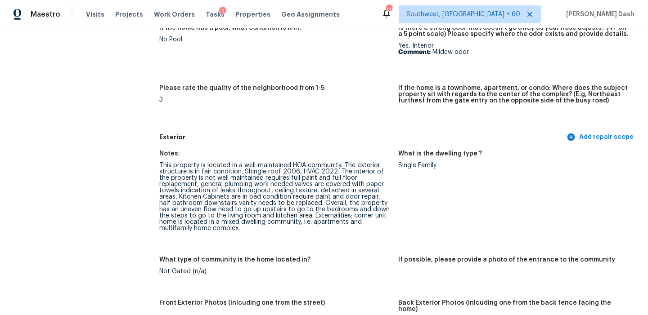
scroll to position [701, 0]
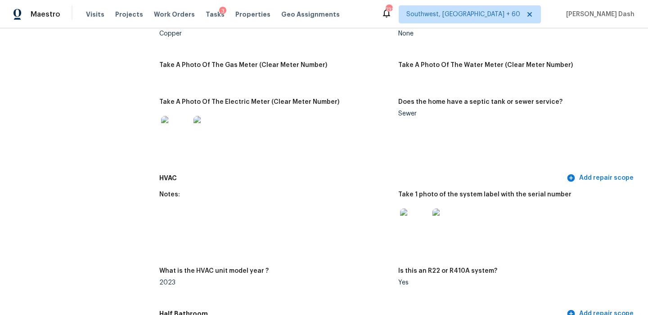
click at [412, 215] on img at bounding box center [414, 223] width 29 height 29
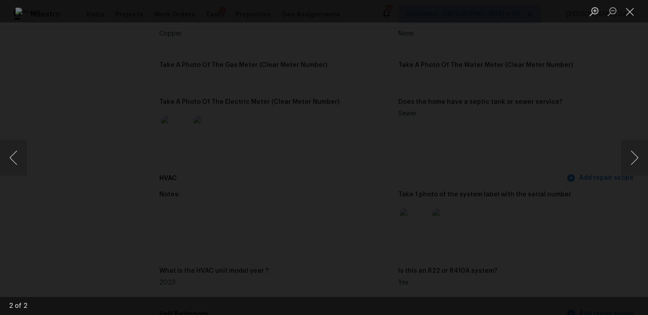
click at [76, 32] on div "Lightbox" at bounding box center [324, 157] width 648 height 315
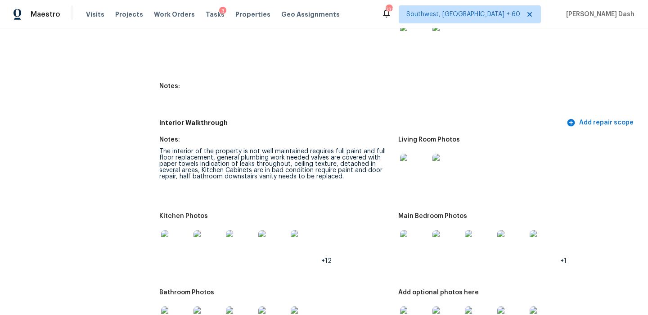
scroll to position [1264, 0]
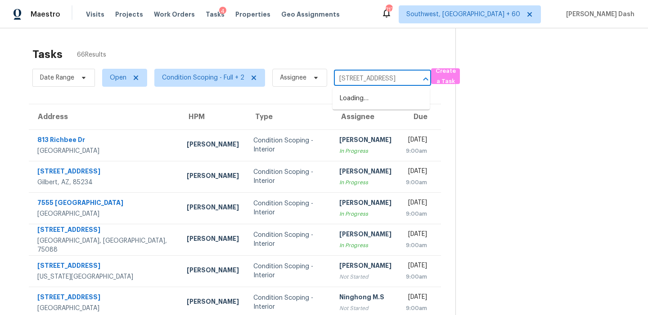
scroll to position [0, 40]
click at [364, 96] on li "[STREET_ADDRESS]" at bounding box center [380, 98] width 97 height 15
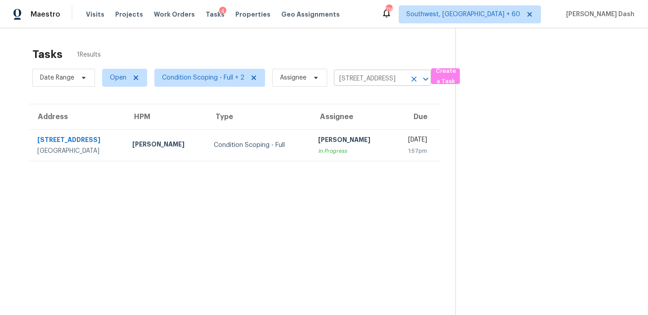
click at [359, 84] on input "[STREET_ADDRESS]" at bounding box center [370, 79] width 72 height 14
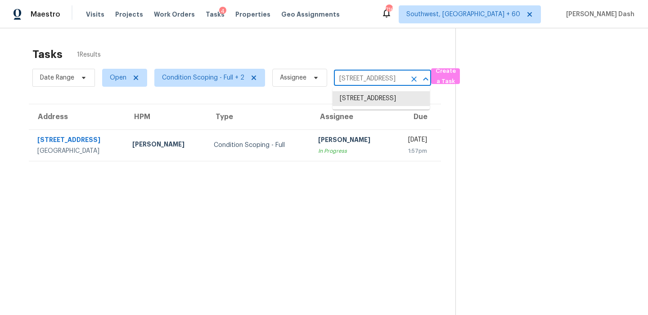
paste input "[STREET_ADDRESS]"
type input "[STREET_ADDRESS]"
click at [364, 105] on li "[STREET_ADDRESS]" at bounding box center [380, 98] width 97 height 15
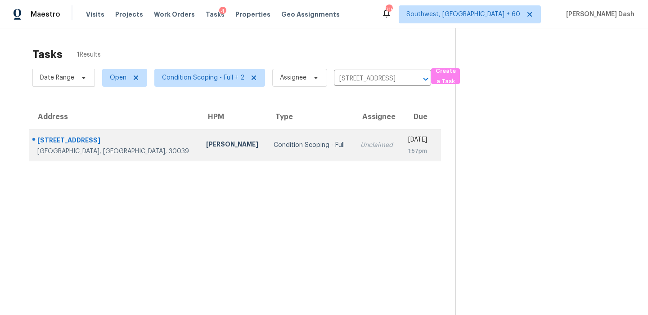
click at [353, 153] on td "Unclaimed" at bounding box center [377, 145] width 48 height 31
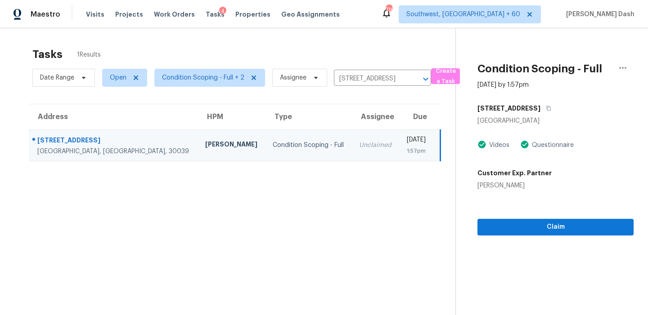
click at [352, 153] on td "Unclaimed" at bounding box center [375, 145] width 47 height 31
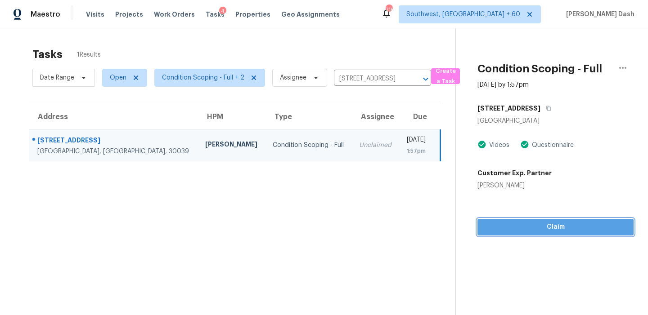
click at [531, 233] on span "Claim" at bounding box center [556, 227] width 142 height 11
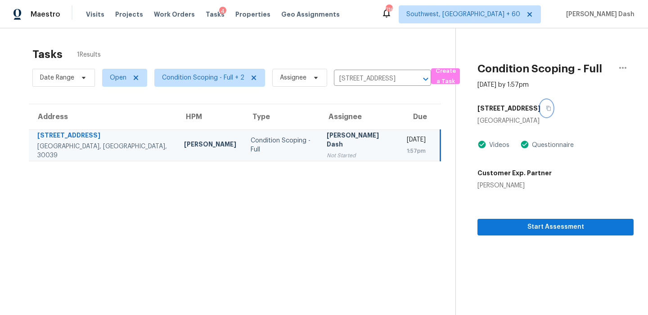
click at [546, 109] on icon "button" at bounding box center [548, 108] width 5 height 5
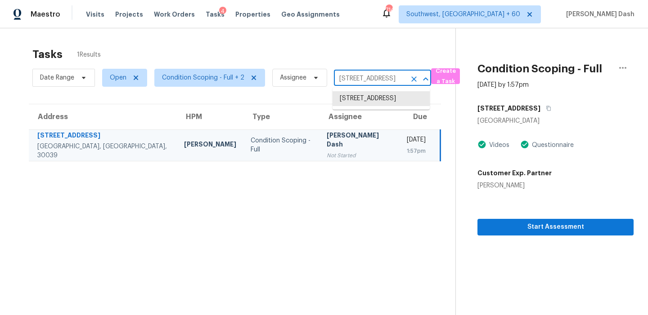
click at [383, 82] on input "[STREET_ADDRESS]" at bounding box center [370, 79] width 72 height 14
click at [379, 82] on input "[STREET_ADDRESS]" at bounding box center [370, 79] width 72 height 14
paste input "[STREET_ADDRESS][PERSON_NAME]"
type input "[STREET_ADDRESS][PERSON_NAME]"
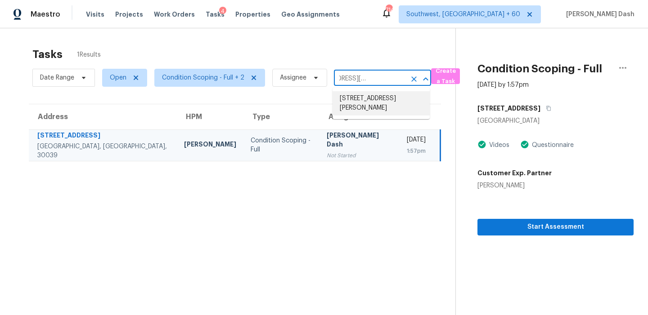
click at [378, 100] on li "[STREET_ADDRESS][PERSON_NAME]" at bounding box center [380, 103] width 97 height 24
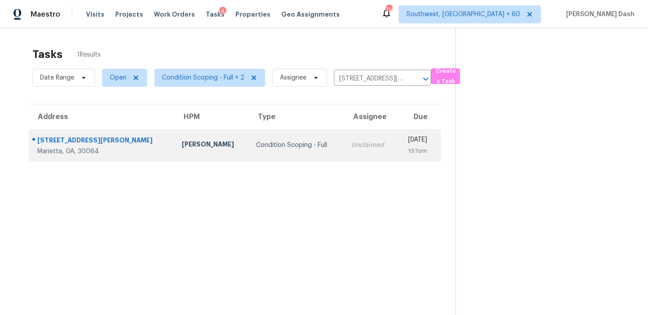
click at [396, 141] on td "[DATE] 1:57pm" at bounding box center [418, 145] width 45 height 31
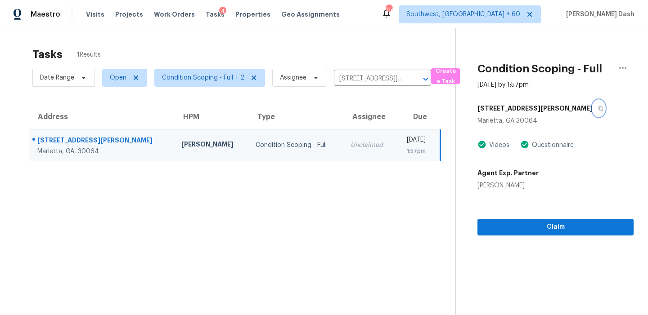
click at [593, 109] on button "button" at bounding box center [599, 108] width 12 height 16
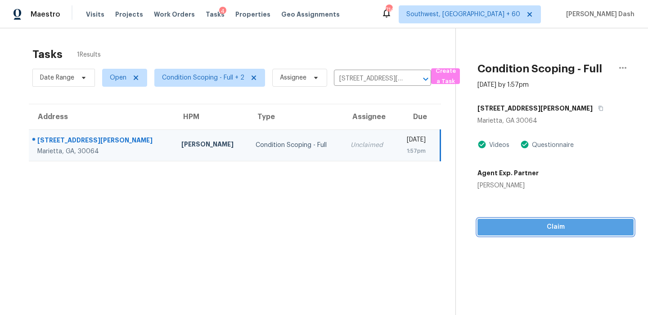
click at [539, 229] on span "Claim" at bounding box center [556, 227] width 142 height 11
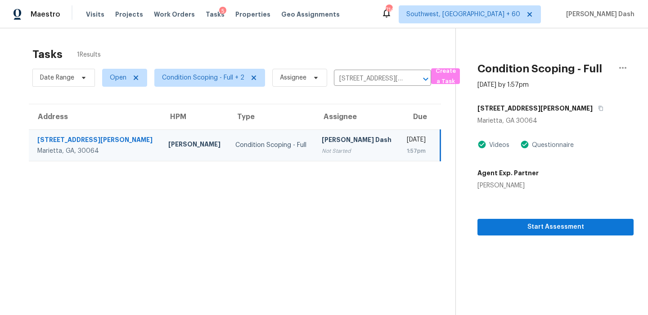
click at [379, 87] on div "Date Range Open Condition Scoping - Full + 2 Assignee [STREET_ADDRESS][PERSON_N…" at bounding box center [231, 77] width 399 height 23
click at [377, 78] on input "[STREET_ADDRESS][PERSON_NAME]" at bounding box center [370, 79] width 72 height 14
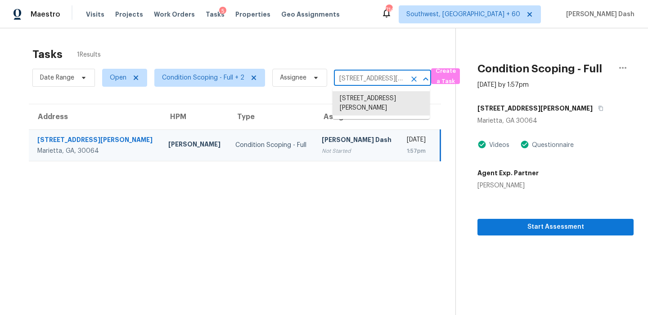
paste input "[STREET_ADDRESS]"
type input "[STREET_ADDRESS][PERSON_NAME]"
click at [374, 96] on li "[STREET_ADDRESS]" at bounding box center [380, 98] width 97 height 15
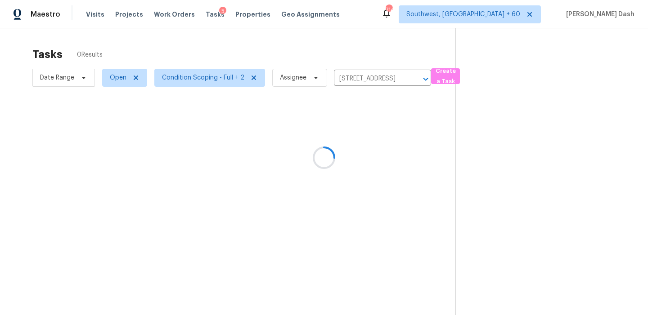
click at [327, 134] on div at bounding box center [324, 157] width 648 height 315
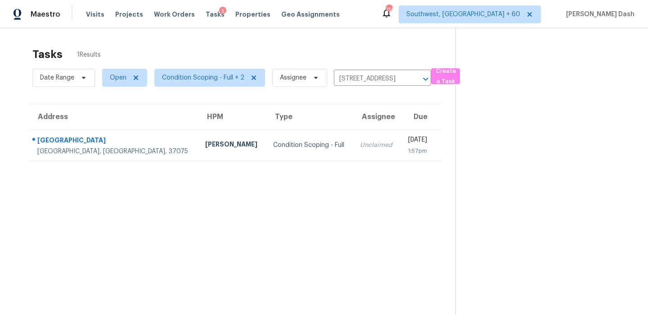
click at [353, 134] on td "Unclaimed" at bounding box center [377, 145] width 48 height 31
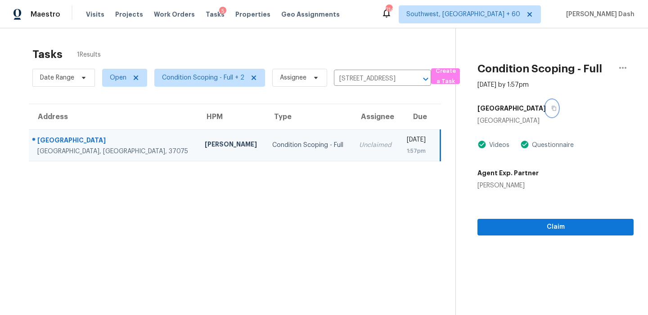
click at [551, 109] on icon "button" at bounding box center [553, 108] width 5 height 5
click at [549, 210] on div "Claim" at bounding box center [555, 212] width 156 height 45
click at [550, 227] on span "Claim" at bounding box center [556, 227] width 142 height 11
